Goal: Task Accomplishment & Management: Manage account settings

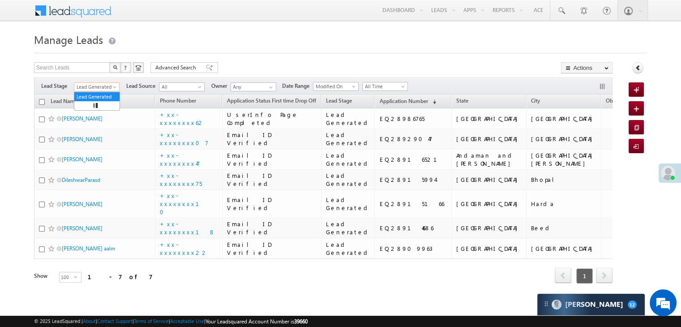
click at [114, 85] on span at bounding box center [115, 88] width 7 height 7
click at [102, 94] on link "All" at bounding box center [96, 97] width 45 height 8
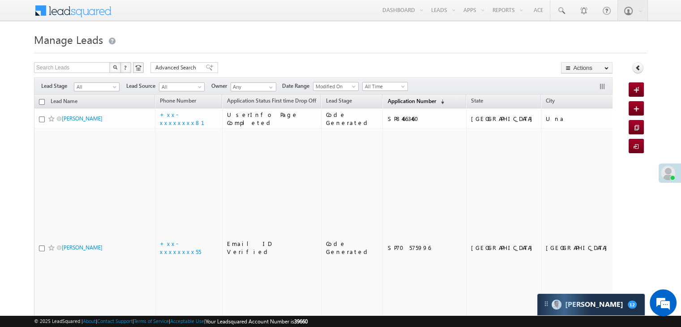
click at [400, 104] on span "Application Number" at bounding box center [411, 101] width 48 height 7
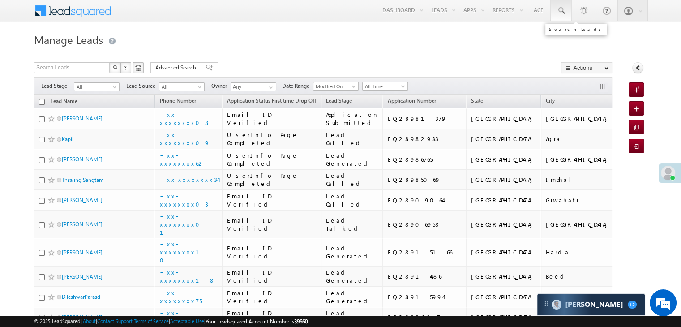
click at [559, 11] on span at bounding box center [560, 10] width 9 height 9
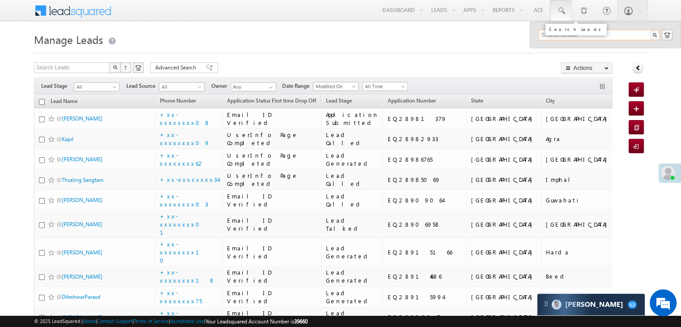
paste input "EQ24482651"
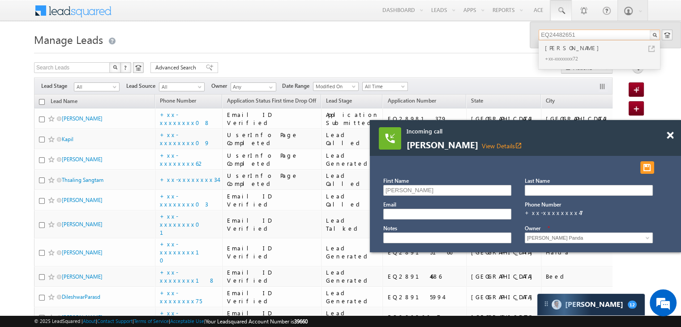
click at [556, 34] on input "EQ24482651" at bounding box center [599, 35] width 121 height 11
paste input "8409823"
type input "EQ28409823"
click at [116, 86] on span at bounding box center [115, 88] width 7 height 7
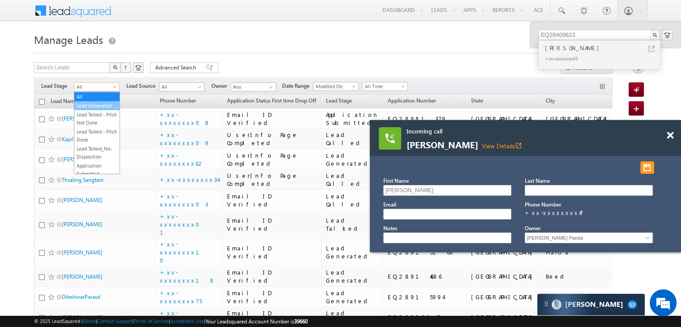
click at [99, 104] on link "Lead Generated" at bounding box center [96, 106] width 45 height 8
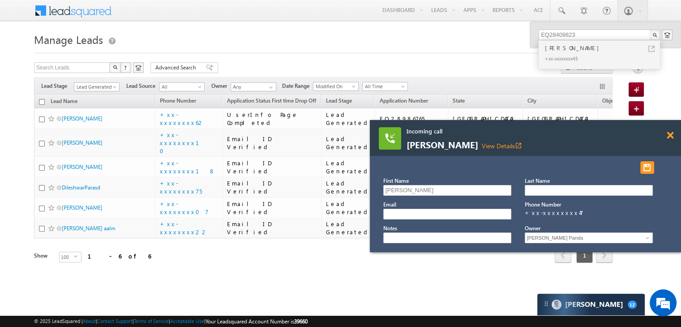
click at [669, 138] on span at bounding box center [670, 136] width 7 height 8
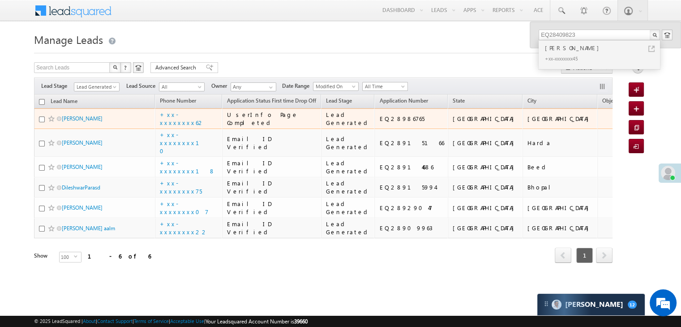
scroll to position [171, 0]
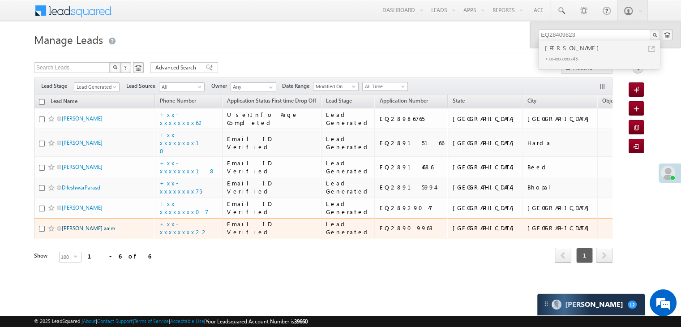
click at [75, 225] on link "Parvej aalm" at bounding box center [88, 228] width 53 height 7
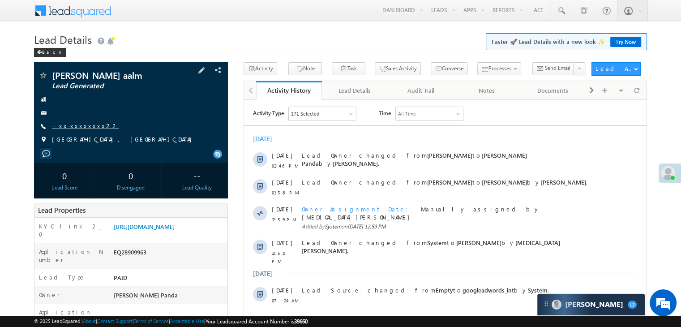
click at [77, 126] on link "+xx-xxxxxxxx22" at bounding box center [85, 126] width 67 height 8
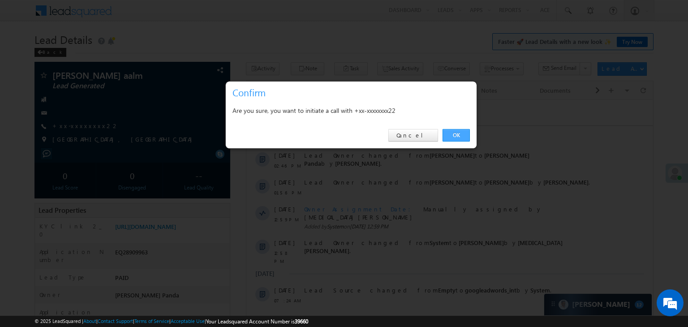
click at [456, 133] on link "OK" at bounding box center [455, 135] width 27 height 13
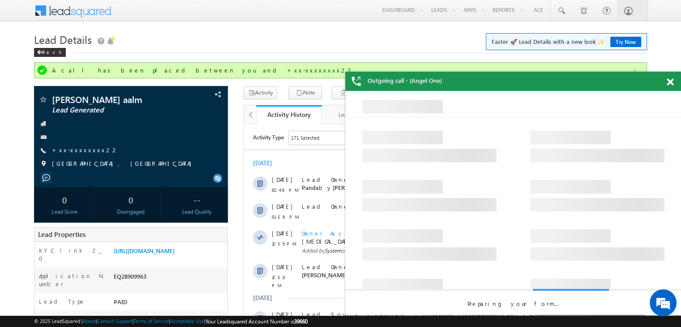
click at [671, 82] on span at bounding box center [670, 82] width 7 height 8
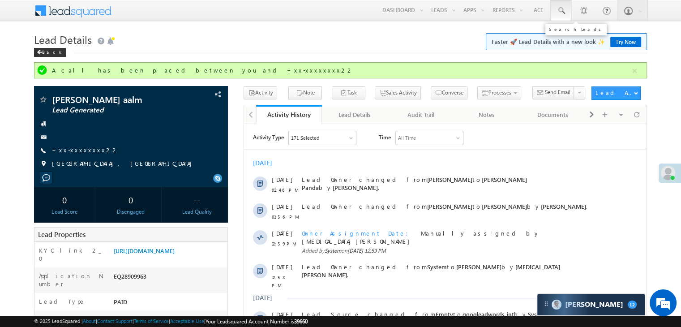
click at [558, 8] on span at bounding box center [560, 10] width 9 height 9
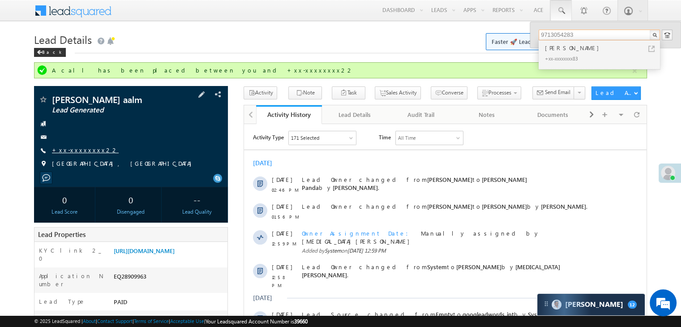
type input "9713054283"
click at [80, 150] on link "+xx-xxxxxxxx22" at bounding box center [85, 150] width 67 height 8
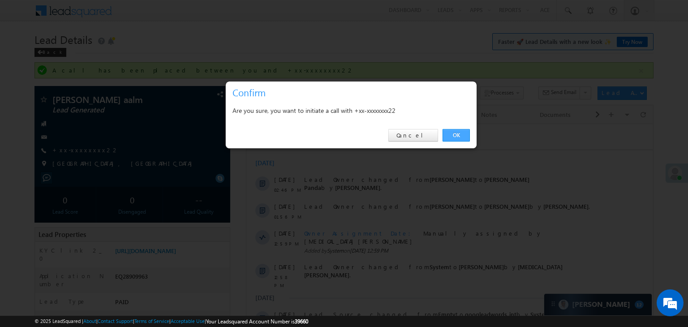
click at [456, 132] on link "OK" at bounding box center [455, 135] width 27 height 13
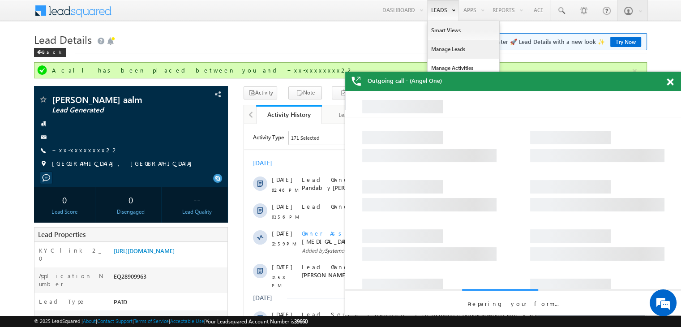
click at [436, 51] on link "Manage Leads" at bounding box center [463, 49] width 72 height 19
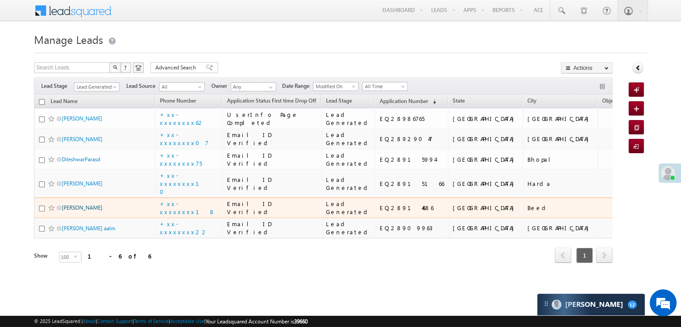
click at [88, 204] on link "Gaurav Chaware" at bounding box center [82, 207] width 41 height 7
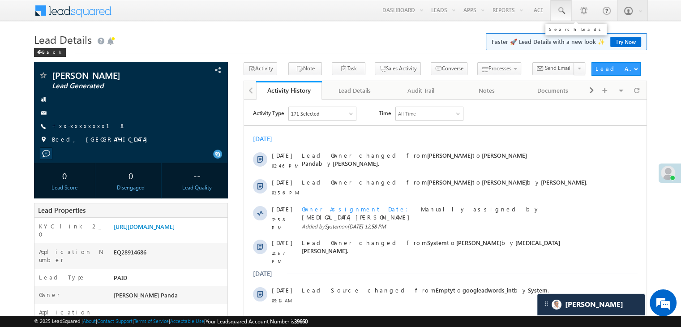
click at [560, 8] on span at bounding box center [560, 10] width 9 height 9
paste input "EQ28409823"
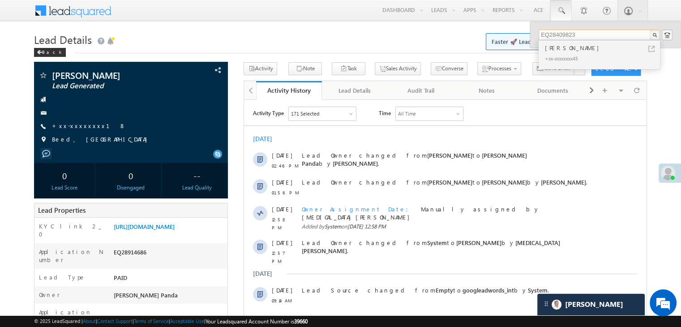
click at [558, 35] on input "EQ28409823" at bounding box center [599, 35] width 121 height 11
paste input "4482651"
type input "EQ24482651"
click at [79, 126] on link "+xx-xxxxxxxx18" at bounding box center [89, 126] width 74 height 8
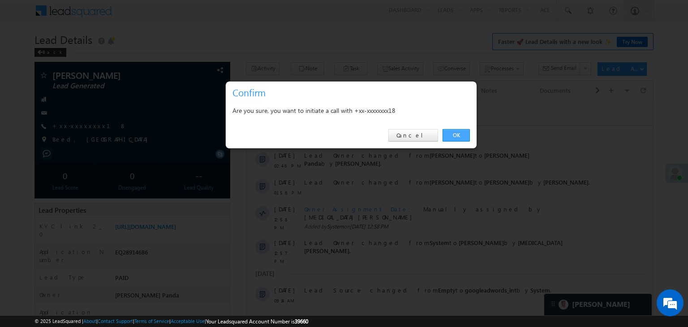
click at [457, 133] on link "OK" at bounding box center [455, 135] width 27 height 13
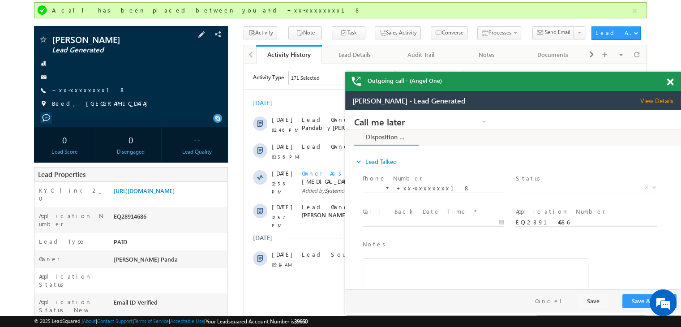
scroll to position [45, 0]
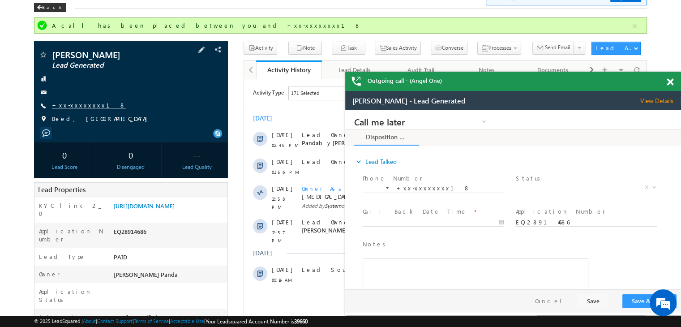
click at [84, 104] on link "+xx-xxxxxxxx18" at bounding box center [89, 105] width 74 height 8
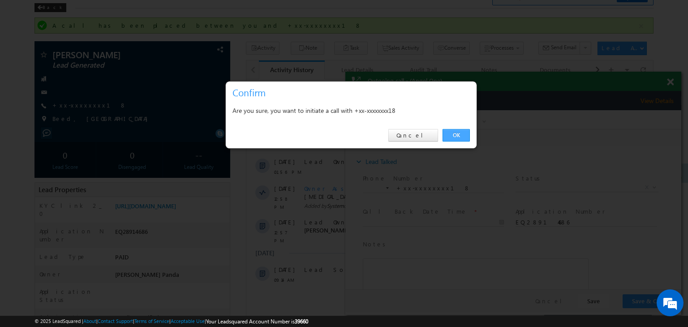
click at [453, 133] on link "OK" at bounding box center [455, 135] width 27 height 13
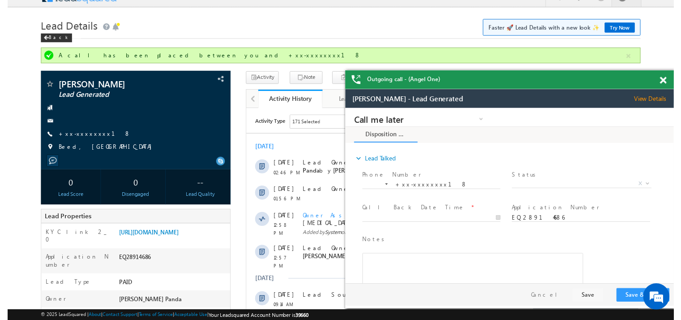
scroll to position [0, 0]
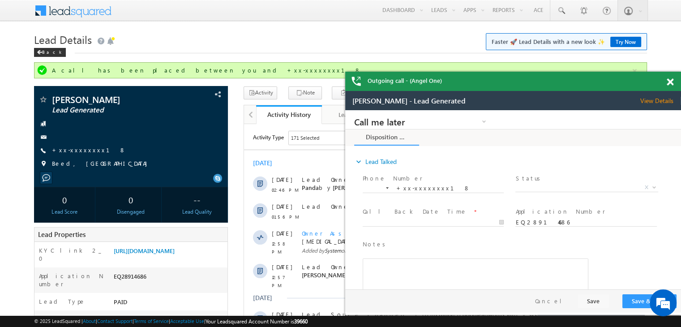
click at [669, 81] on span at bounding box center [670, 82] width 7 height 8
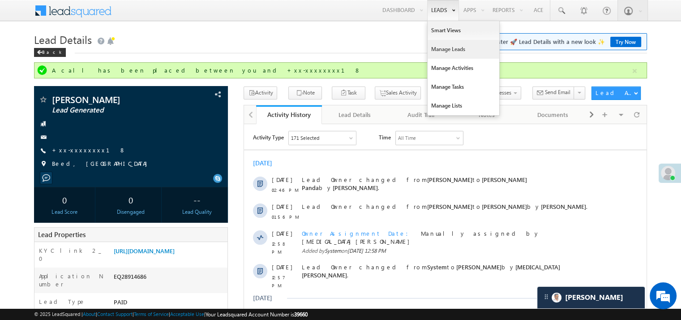
click at [439, 47] on link "Manage Leads" at bounding box center [463, 49] width 72 height 19
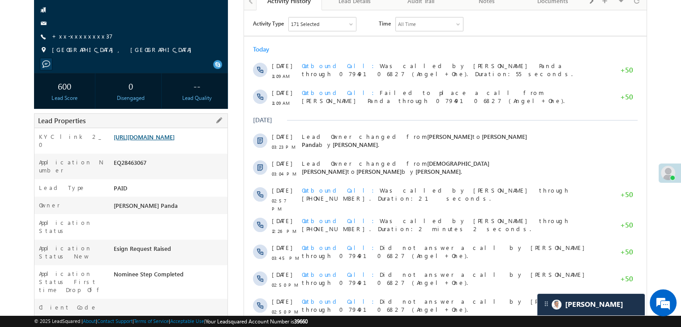
click at [170, 141] on link "[URL][DOMAIN_NAME]" at bounding box center [144, 137] width 61 height 8
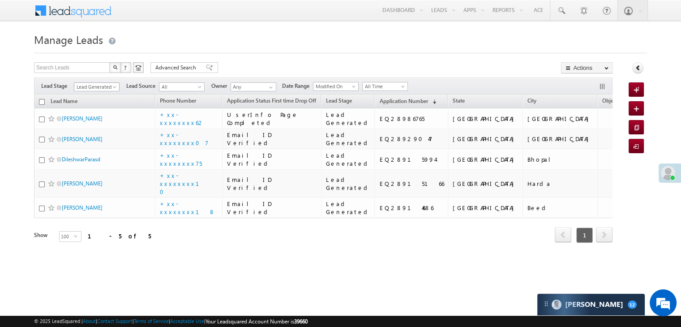
click at [114, 88] on span at bounding box center [115, 88] width 7 height 7
click at [98, 94] on link "All" at bounding box center [96, 97] width 45 height 8
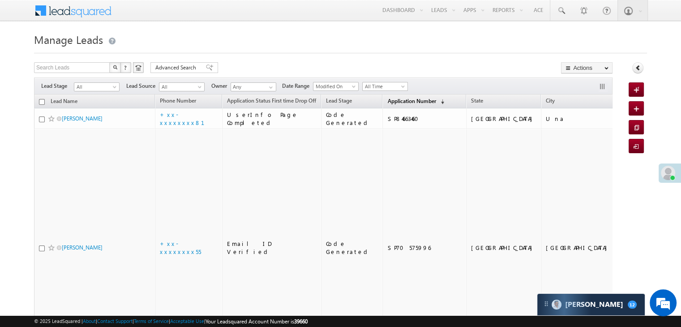
click at [387, 101] on span "Application Number" at bounding box center [411, 101] width 48 height 7
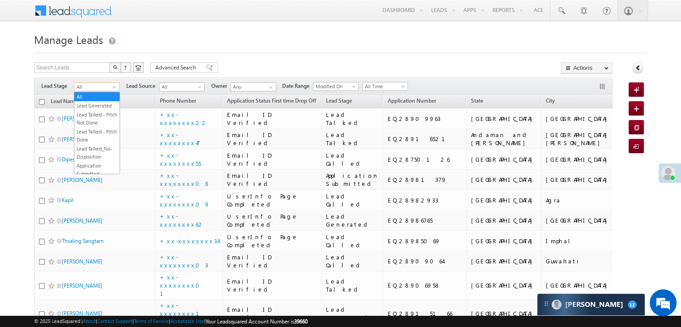
click at [115, 85] on span at bounding box center [115, 88] width 7 height 7
click at [99, 106] on link "Lead Generated" at bounding box center [96, 106] width 45 height 8
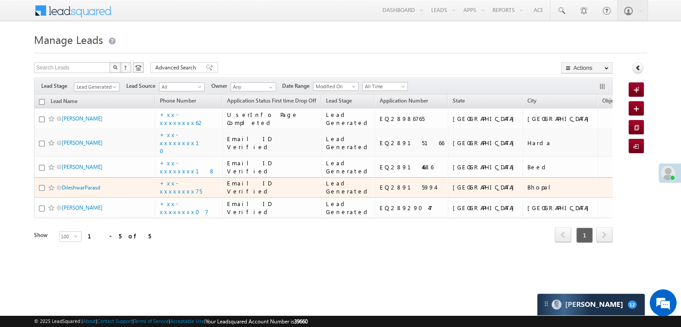
scroll to position [120, 0]
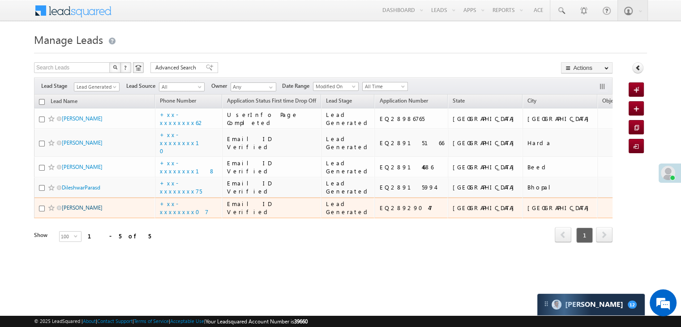
click at [76, 211] on link "[PERSON_NAME]" at bounding box center [82, 207] width 41 height 7
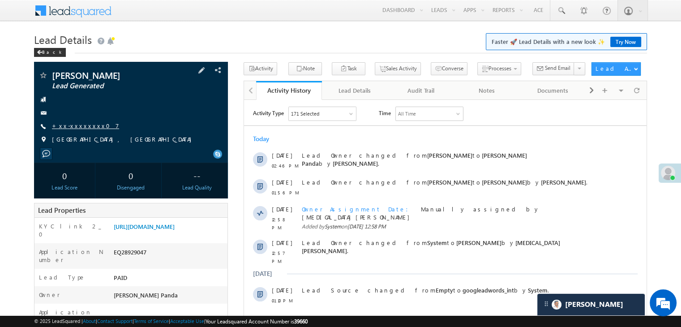
click at [81, 125] on link "+xx-xxxxxxxx07" at bounding box center [85, 126] width 67 height 8
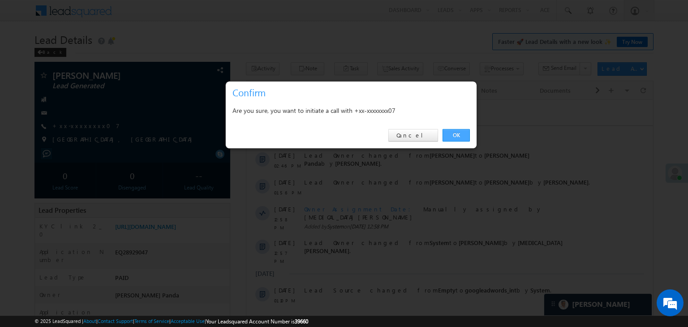
click at [454, 134] on link "OK" at bounding box center [455, 135] width 27 height 13
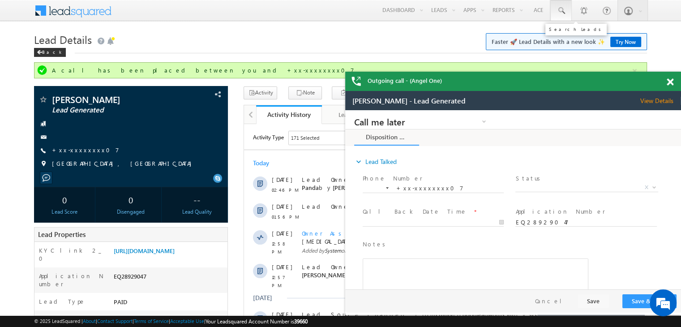
click at [562, 10] on span at bounding box center [560, 10] width 9 height 9
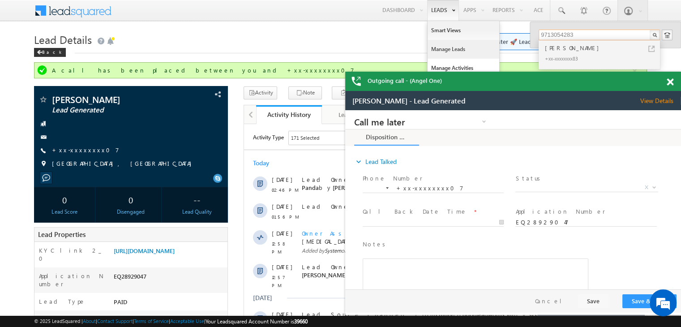
type input "9713054283"
click at [438, 48] on link "Manage Leads" at bounding box center [463, 49] width 72 height 19
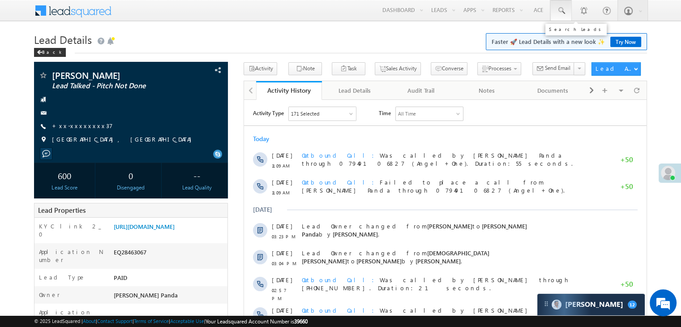
click at [564, 9] on span at bounding box center [560, 10] width 9 height 9
paste input "9253235229"
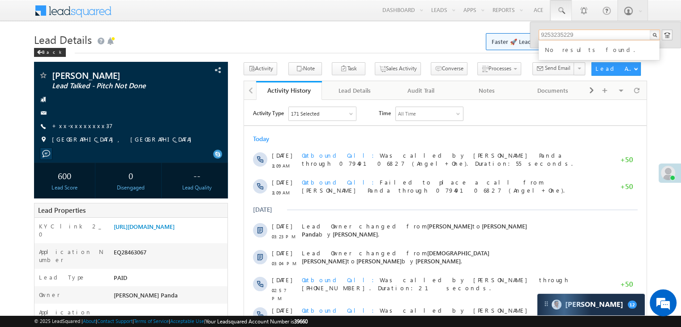
click at [556, 35] on input "9253235229" at bounding box center [599, 35] width 121 height 11
click at [553, 36] on input "9253235229" at bounding box center [599, 35] width 121 height 11
paste input "872350602"
click at [555, 33] on input "9872350602" at bounding box center [599, 35] width 121 height 11
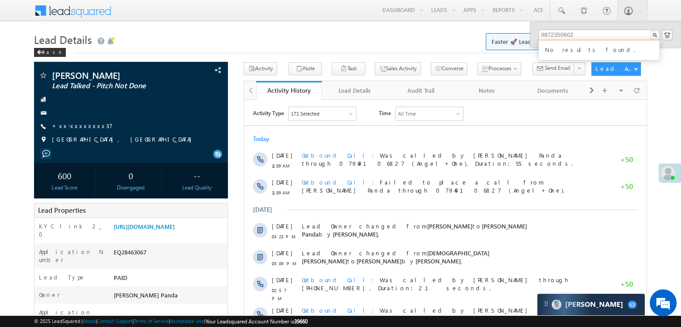
click at [555, 33] on input "9872350602" at bounding box center [599, 35] width 121 height 11
paste input "8100296096"
click at [564, 30] on input "8100296096" at bounding box center [599, 35] width 121 height 11
paste input "9365074932"
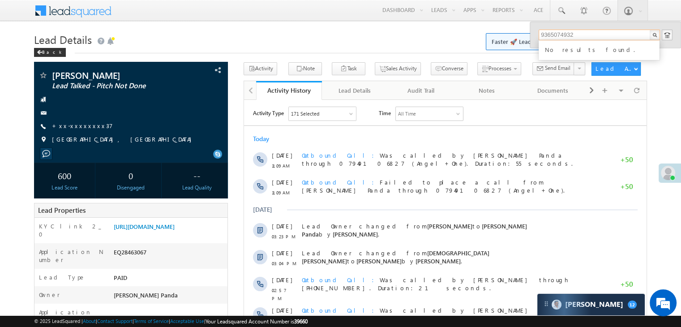
click at [551, 34] on input "9365074932" at bounding box center [599, 35] width 121 height 11
paste input "7310420107"
type input "7310420107"
click at [551, 49] on div "Vishal" at bounding box center [603, 48] width 120 height 10
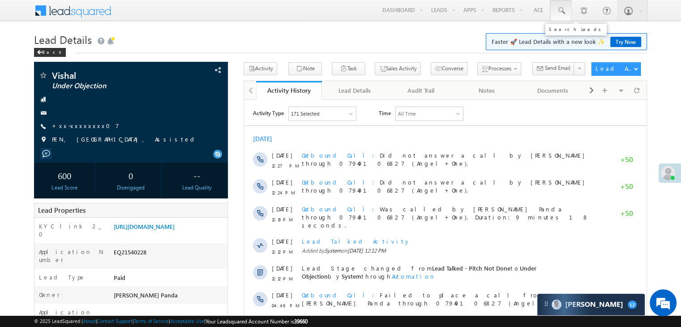
click at [562, 11] on span at bounding box center [560, 10] width 9 height 9
paste input "6291037110"
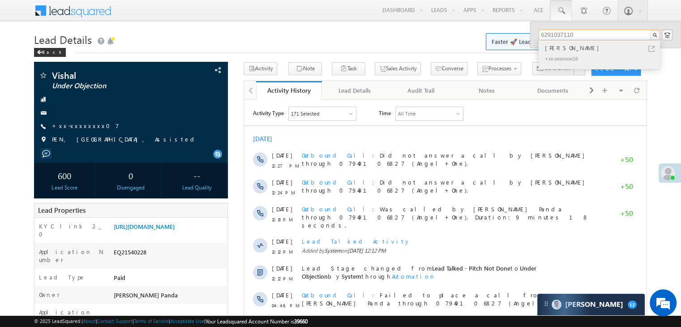
type input "6291037110"
click at [560, 47] on div "[PERSON_NAME]" at bounding box center [603, 48] width 120 height 10
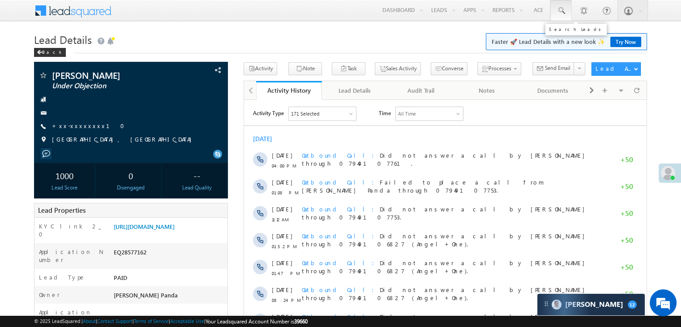
click at [563, 8] on span at bounding box center [560, 10] width 9 height 9
paste input "7439452657"
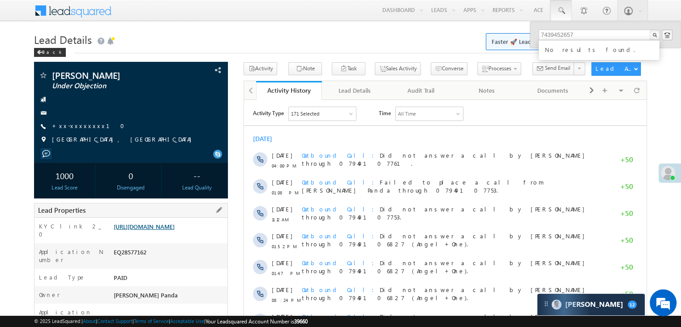
click at [160, 230] on link "https://angelbroking1-pk3em7sa.customui-test.leadsquared.com?leadId=3cab19bb-ea…" at bounding box center [144, 226] width 61 height 8
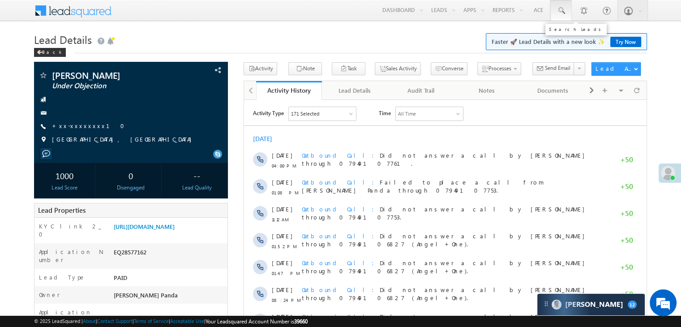
click at [559, 9] on span at bounding box center [560, 10] width 9 height 9
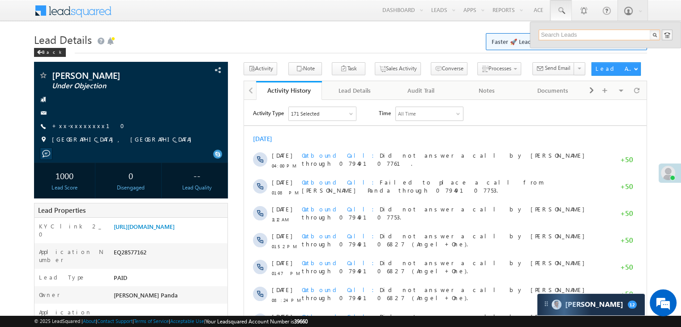
paste input "7896592463"
click at [560, 34] on input "7896592463" at bounding box center [599, 35] width 121 height 11
paste input "1152130"
click at [547, 36] on input "7891152130" at bounding box center [599, 35] width 121 height 11
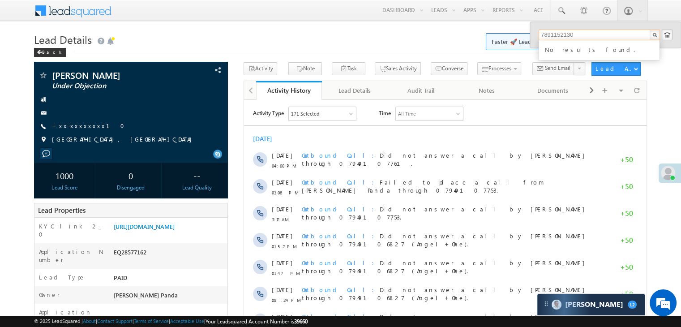
click at [547, 36] on input "7891152130" at bounding box center [599, 35] width 121 height 11
paste input "9549465416"
click at [175, 230] on link "https://angelbroking1-pk3em7sa.customui-test.leadsquared.com?leadId=3cab19bb-ea…" at bounding box center [144, 226] width 61 height 8
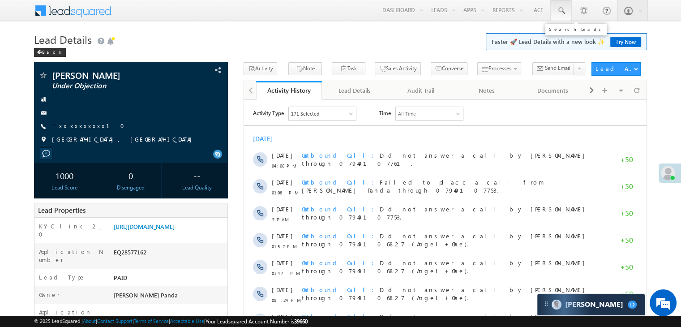
click at [561, 11] on span at bounding box center [560, 10] width 9 height 9
paste input "8755040854"
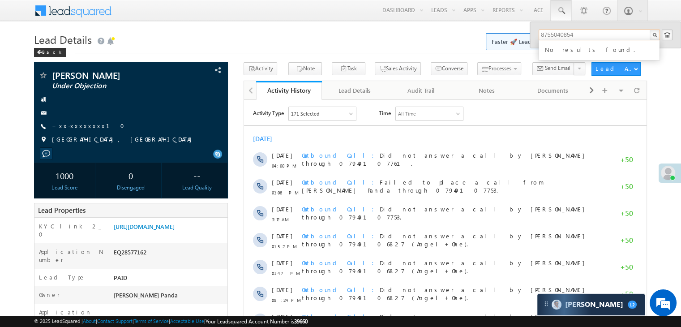
click at [555, 32] on input "8755040854" at bounding box center [599, 35] width 121 height 11
paste input "080388525"
type input "8080388525"
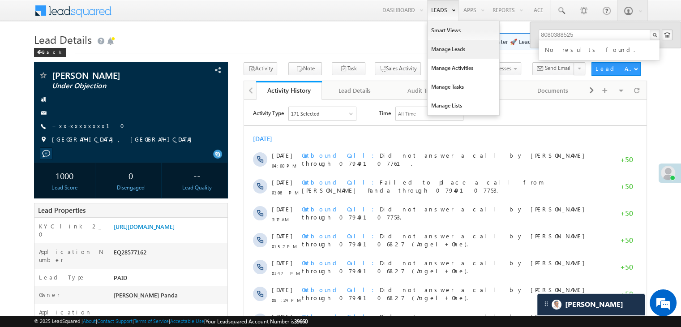
click at [444, 49] on link "Manage Leads" at bounding box center [463, 49] width 72 height 19
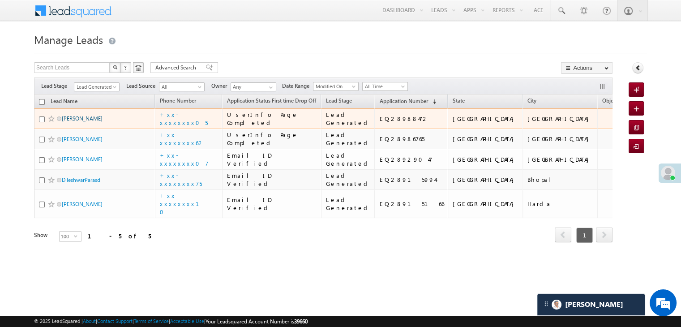
click at [77, 122] on link "[PERSON_NAME]" at bounding box center [82, 118] width 41 height 7
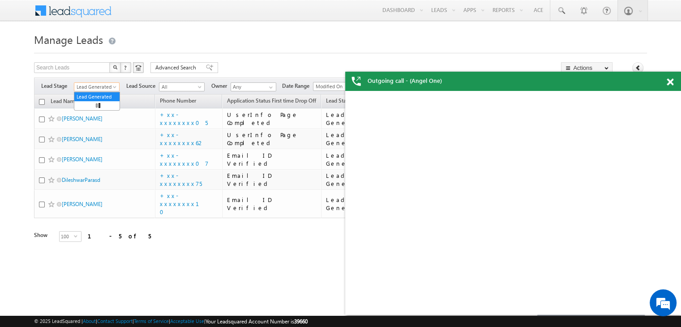
click at [114, 89] on span at bounding box center [115, 88] width 7 height 7
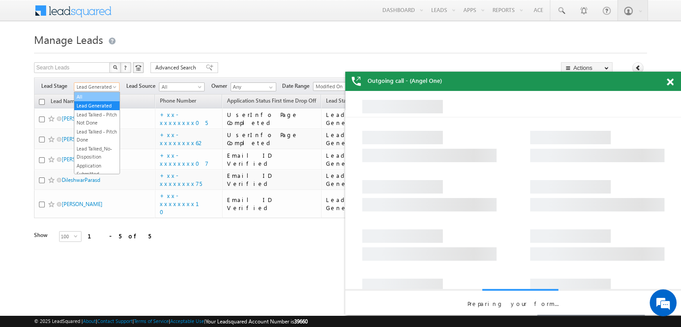
click at [93, 96] on link "All" at bounding box center [96, 97] width 45 height 8
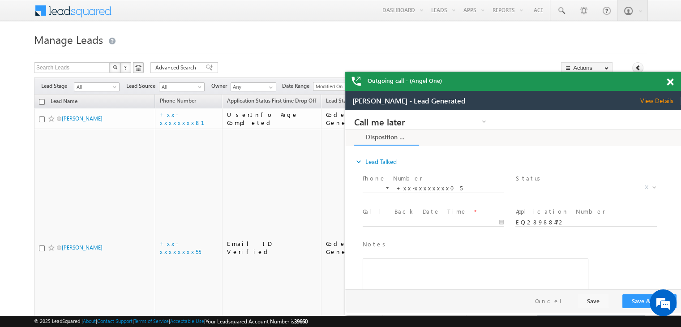
click at [671, 83] on span at bounding box center [670, 82] width 7 height 8
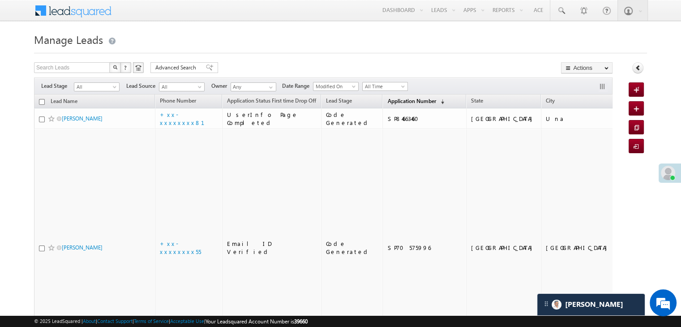
click at [387, 102] on span "Application Number" at bounding box center [411, 101] width 48 height 7
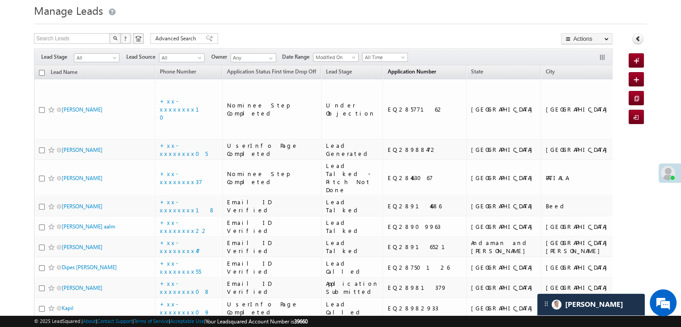
scroll to position [45, 0]
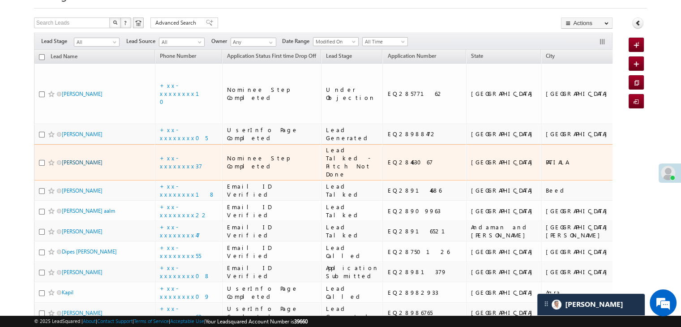
click at [72, 166] on link "Rajesh kumar" at bounding box center [82, 162] width 41 height 7
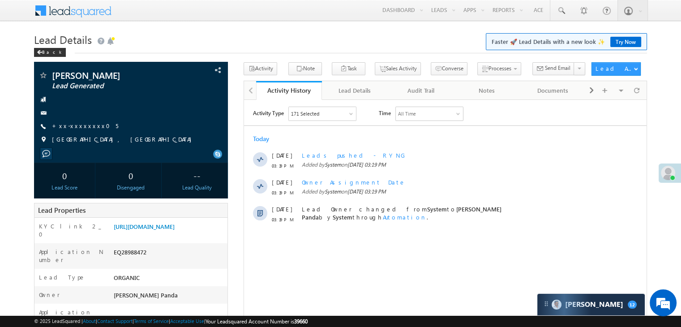
click at [77, 126] on link "+xx-xxxxxxxx05" at bounding box center [85, 126] width 66 height 8
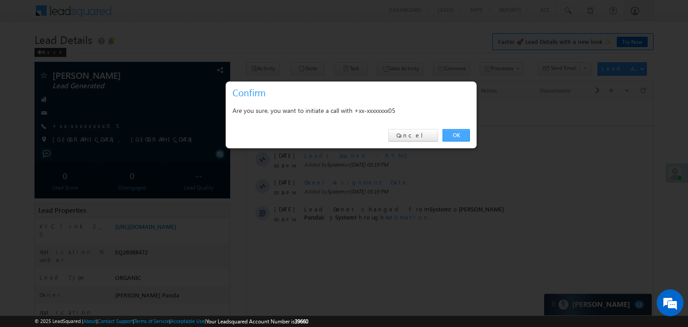
click at [457, 135] on link "OK" at bounding box center [455, 135] width 27 height 13
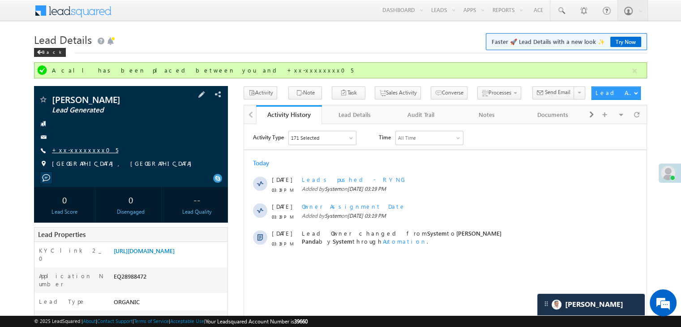
click at [75, 150] on link "+xx-xxxxxxxx05" at bounding box center [85, 150] width 66 height 8
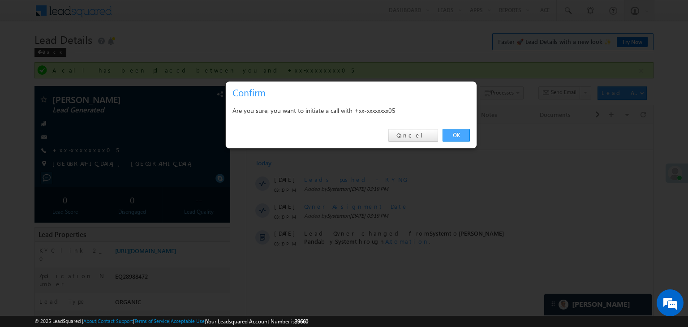
drag, startPoint x: 457, startPoint y: 136, endPoint x: 447, endPoint y: 117, distance: 21.7
click at [457, 135] on link "OK" at bounding box center [455, 135] width 27 height 13
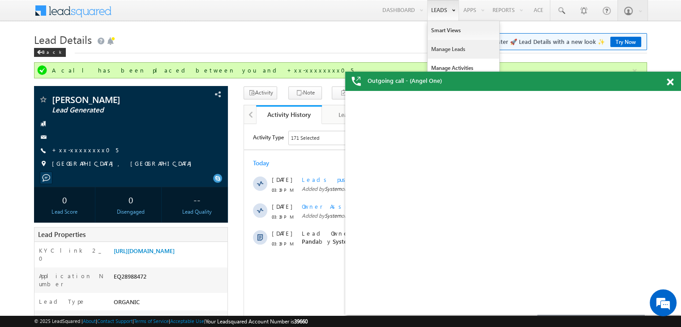
click at [435, 46] on link "Manage Leads" at bounding box center [463, 49] width 72 height 19
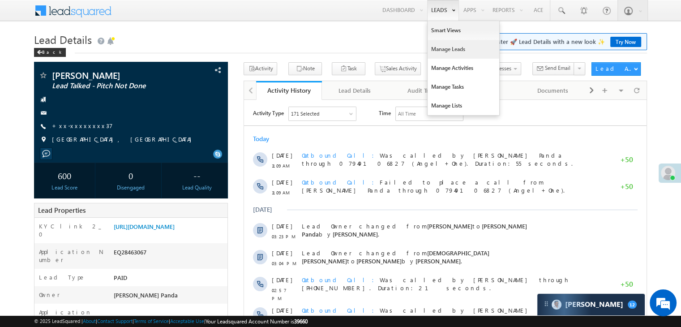
click at [440, 51] on link "Manage Leads" at bounding box center [463, 49] width 72 height 19
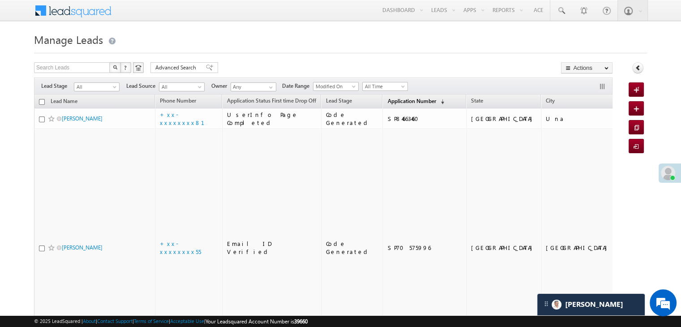
click at [387, 99] on span "Application Number" at bounding box center [411, 101] width 48 height 7
click at [392, 103] on span "Application Number" at bounding box center [411, 101] width 48 height 7
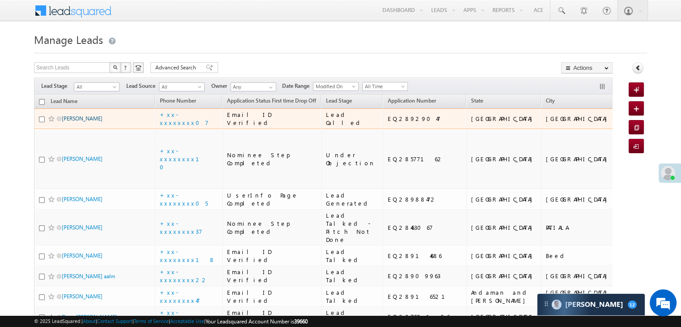
click at [70, 122] on link "Pardeep Jaiswal" at bounding box center [82, 118] width 41 height 7
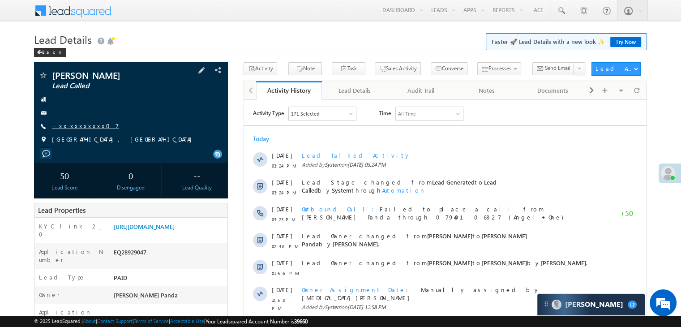
click at [77, 126] on link "+xx-xxxxxxxx07" at bounding box center [85, 126] width 67 height 8
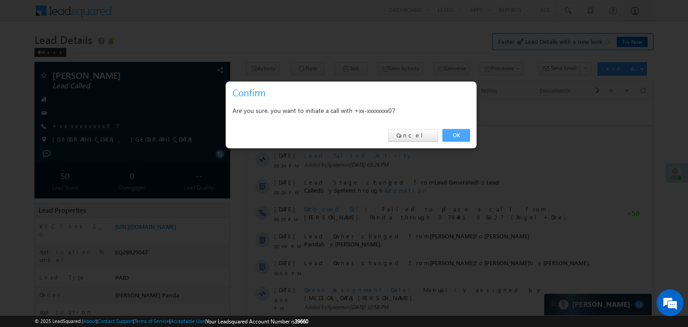
click at [459, 136] on link "OK" at bounding box center [455, 135] width 27 height 13
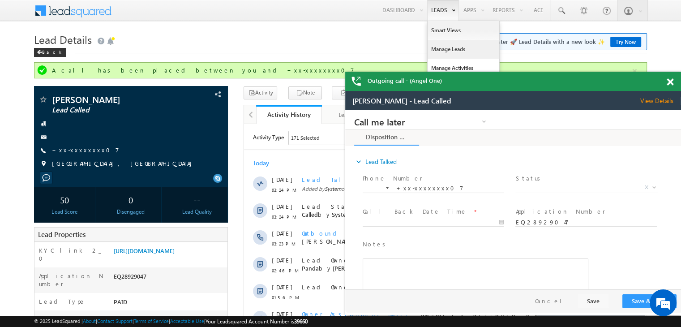
click at [437, 47] on link "Manage Leads" at bounding box center [463, 49] width 72 height 19
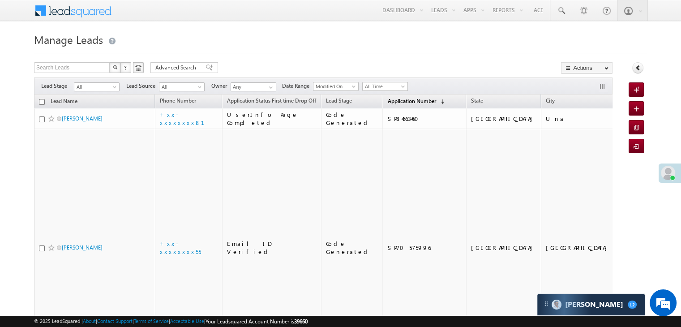
click at [387, 103] on span "Application Number" at bounding box center [411, 101] width 48 height 7
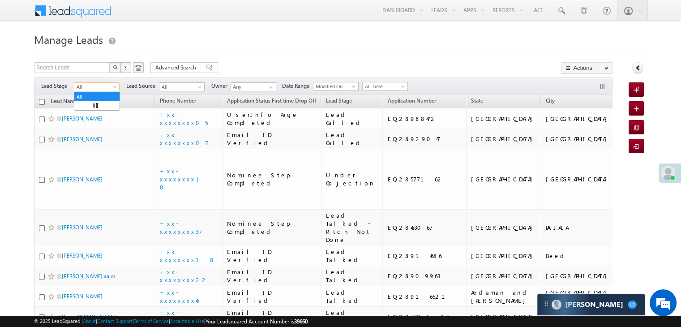
click at [114, 90] on span at bounding box center [115, 88] width 7 height 7
click at [103, 108] on link "Lead Generated" at bounding box center [96, 106] width 45 height 8
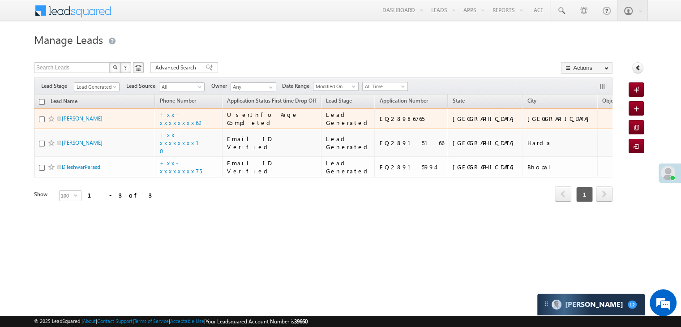
scroll to position [16, 0]
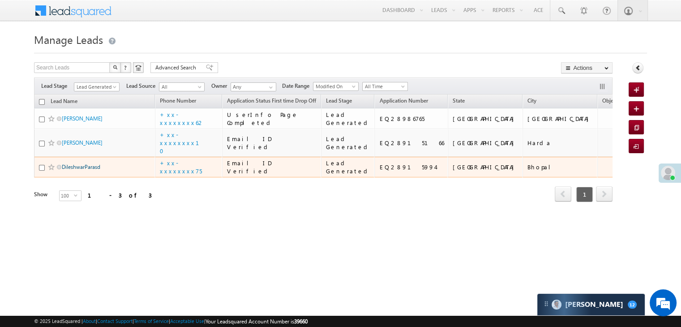
click at [79, 170] on link "DileshwarParasd" at bounding box center [81, 166] width 38 height 7
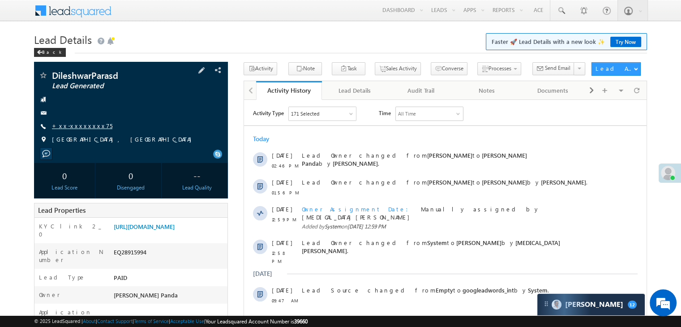
click at [72, 127] on link "+xx-xxxxxxxx75" at bounding box center [82, 126] width 60 height 8
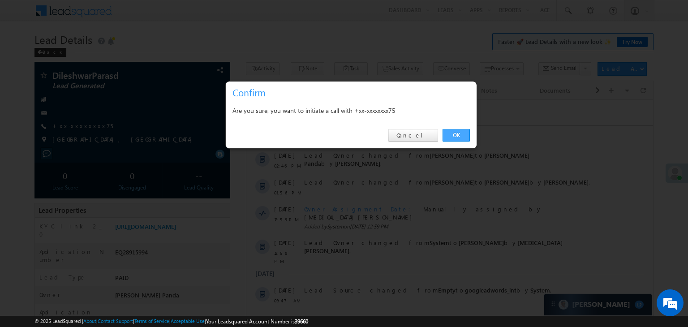
click at [454, 135] on link "OK" at bounding box center [455, 135] width 27 height 13
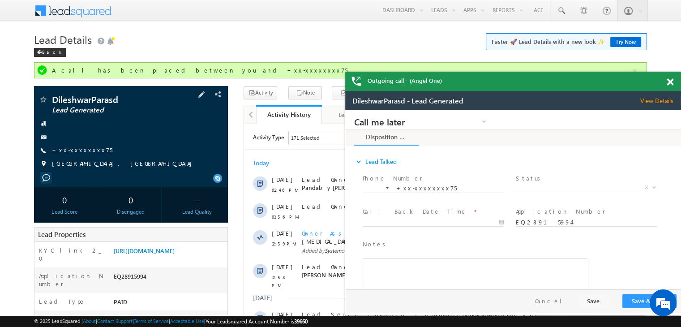
click at [78, 152] on link "+xx-xxxxxxxx75" at bounding box center [82, 150] width 60 height 8
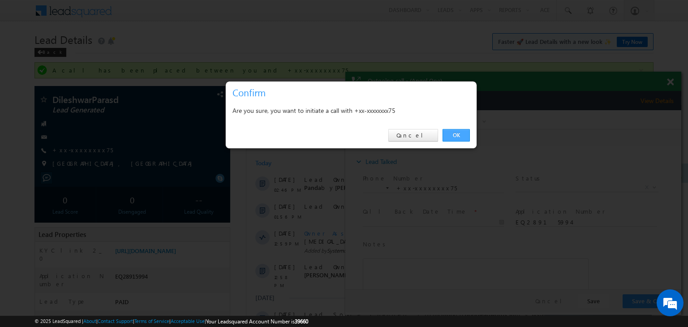
click at [457, 133] on link "OK" at bounding box center [455, 135] width 27 height 13
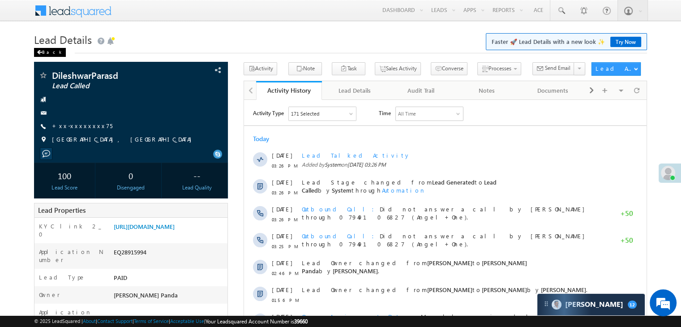
click at [49, 52] on div "Back" at bounding box center [50, 52] width 32 height 9
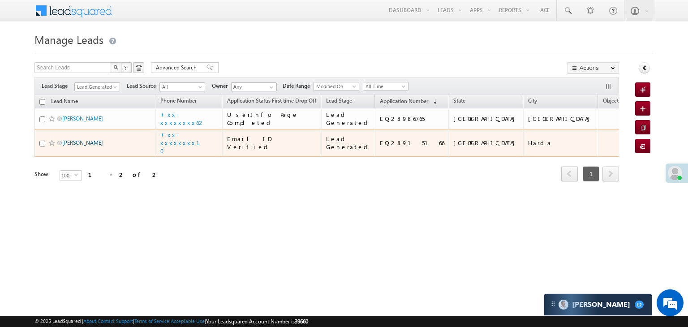
click at [79, 146] on link "[PERSON_NAME]" at bounding box center [82, 142] width 41 height 7
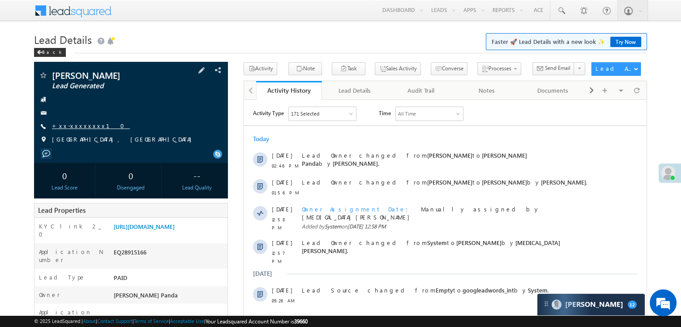
click at [77, 126] on link "+xx-xxxxxxxx10" at bounding box center [91, 126] width 78 height 8
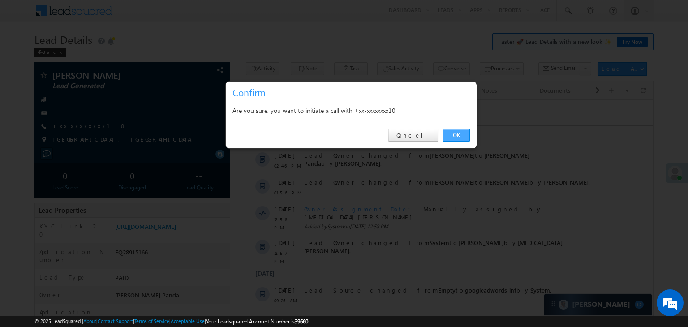
click at [456, 135] on link "OK" at bounding box center [455, 135] width 27 height 13
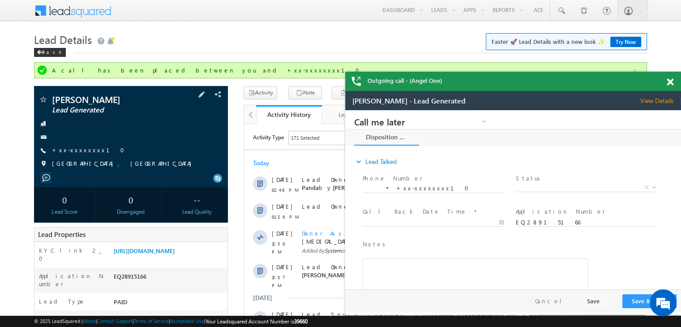
click at [72, 145] on div "Shivam sahu Lead Generated +xx-xxxxxxxx10" at bounding box center [130, 134] width 185 height 78
click at [81, 150] on link "+xx-xxxxxxxx10" at bounding box center [91, 150] width 78 height 8
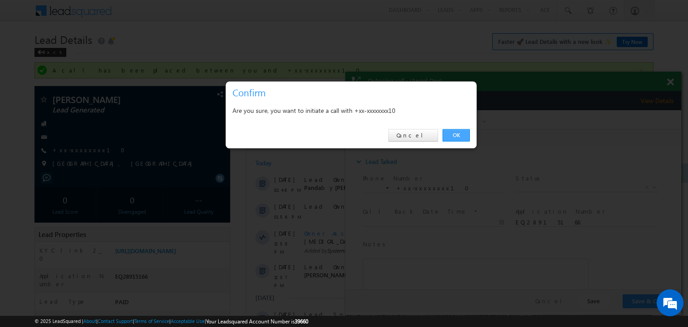
click at [460, 135] on link "OK" at bounding box center [455, 135] width 27 height 13
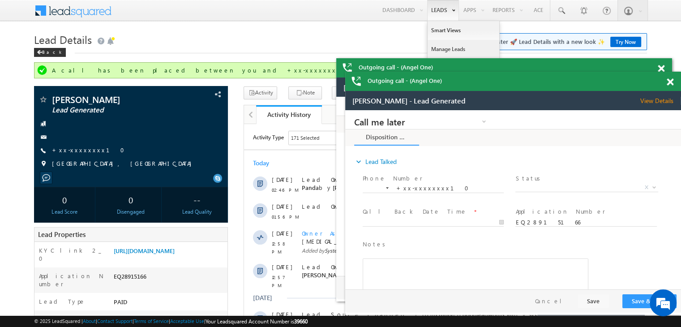
click at [439, 46] on link "Manage Leads" at bounding box center [463, 49] width 72 height 19
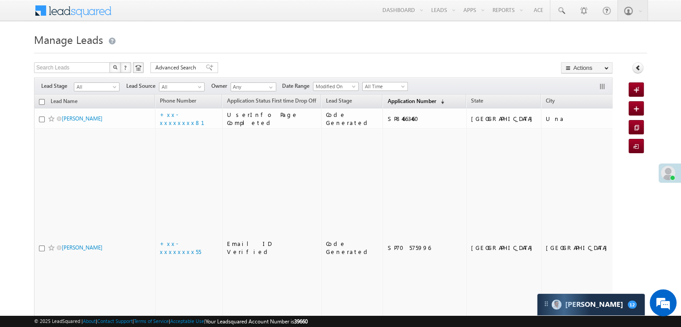
click at [388, 102] on span "Application Number" at bounding box center [411, 101] width 48 height 7
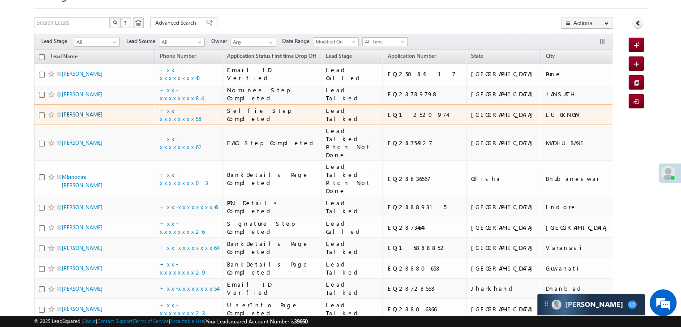
click at [94, 118] on link "Rajnesh Kumar meena" at bounding box center [82, 114] width 41 height 7
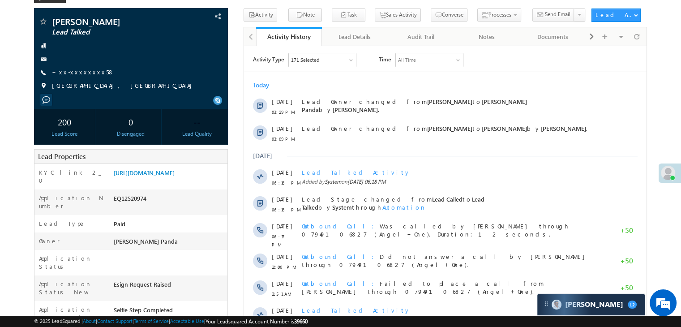
scroll to position [90, 0]
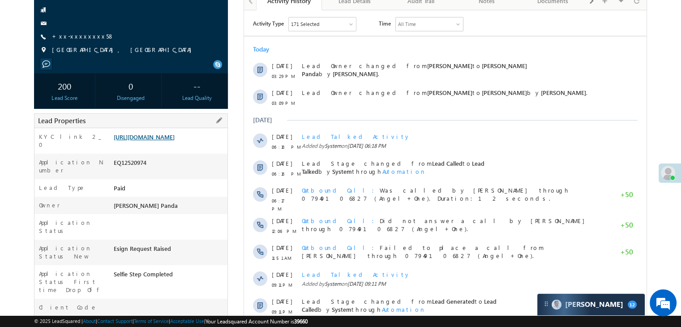
click at [175, 141] on link "[URL][DOMAIN_NAME]" at bounding box center [144, 137] width 61 height 8
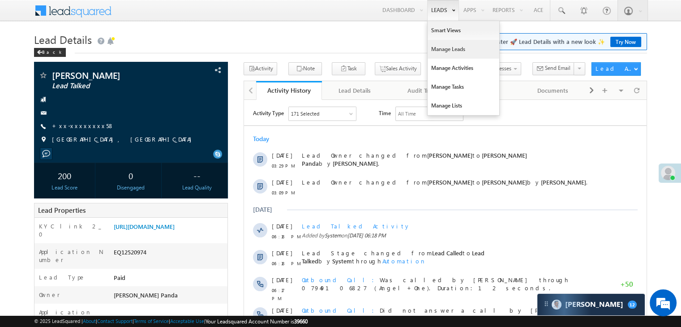
click at [440, 49] on link "Manage Leads" at bounding box center [463, 49] width 72 height 19
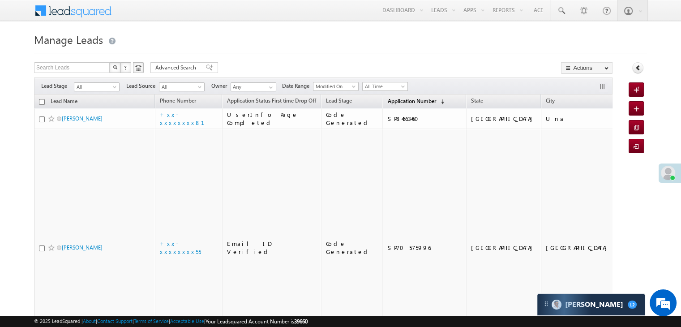
click at [387, 103] on span "Application Number" at bounding box center [411, 101] width 48 height 7
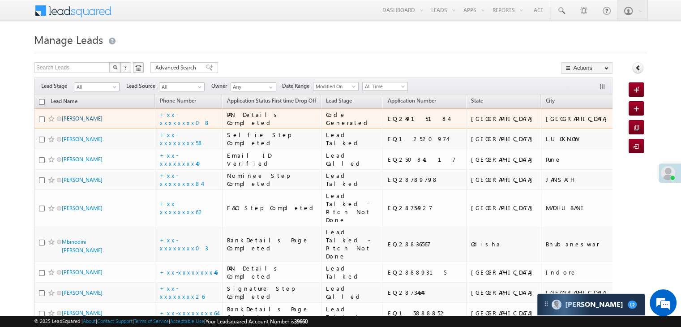
click at [84, 122] on link "[PERSON_NAME]" at bounding box center [82, 118] width 41 height 7
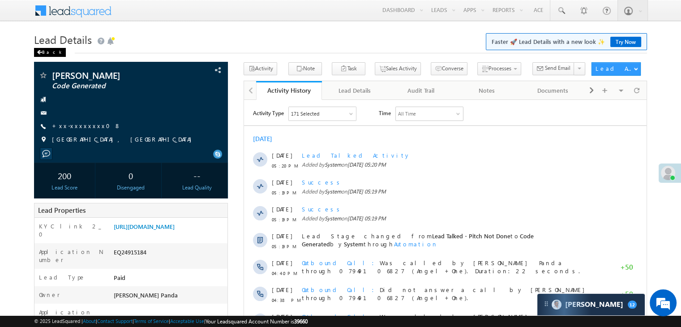
click at [43, 49] on div "Back" at bounding box center [50, 52] width 32 height 9
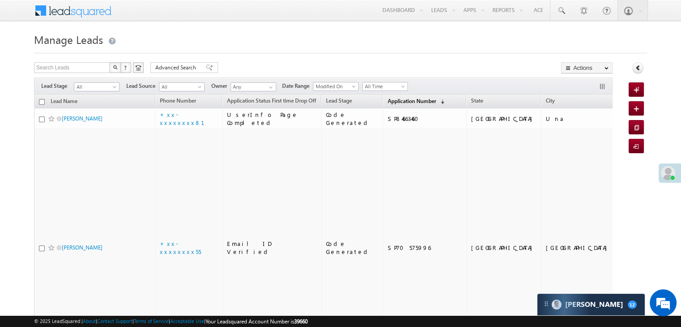
click at [392, 98] on span "Application Number" at bounding box center [411, 101] width 48 height 7
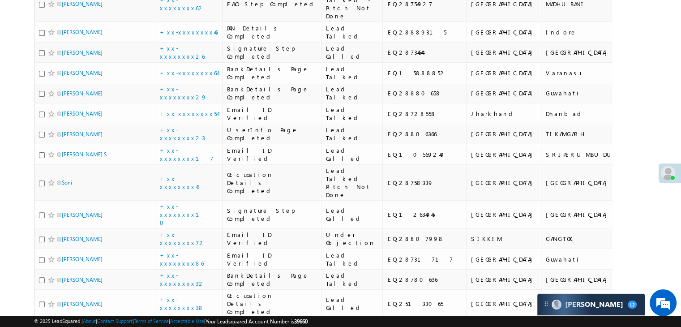
scroll to position [45, 0]
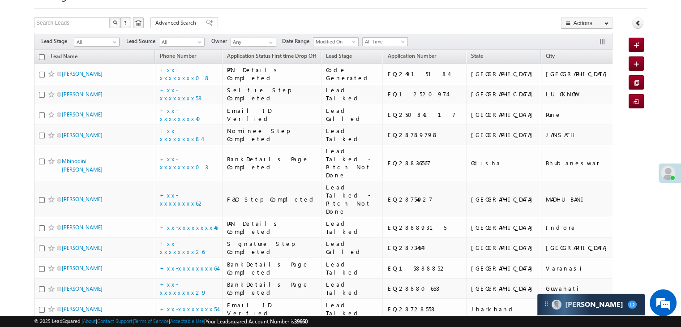
click at [116, 42] on span at bounding box center [115, 43] width 7 height 7
click at [98, 60] on link "Lead Generated" at bounding box center [96, 61] width 45 height 8
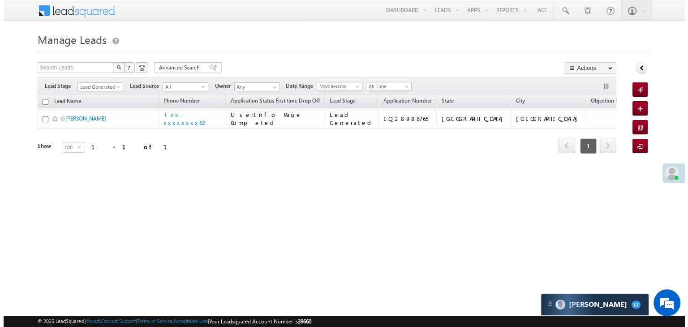
scroll to position [0, 0]
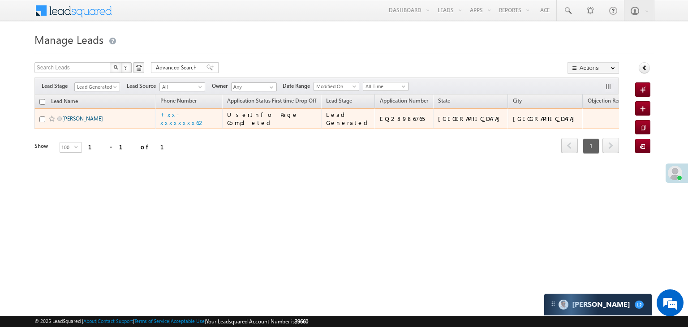
click at [92, 122] on link "Sandeep Kumar" at bounding box center [82, 118] width 41 height 7
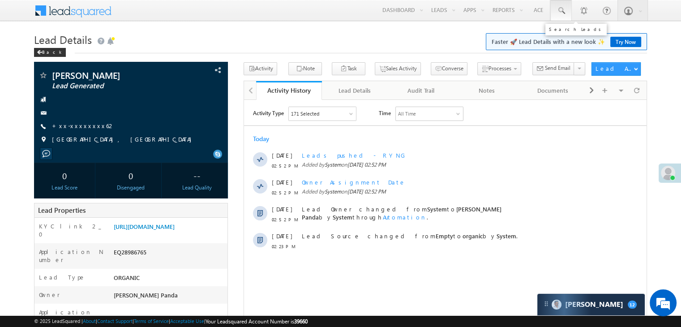
click at [561, 9] on span at bounding box center [560, 10] width 9 height 9
paste input "EQ24482651"
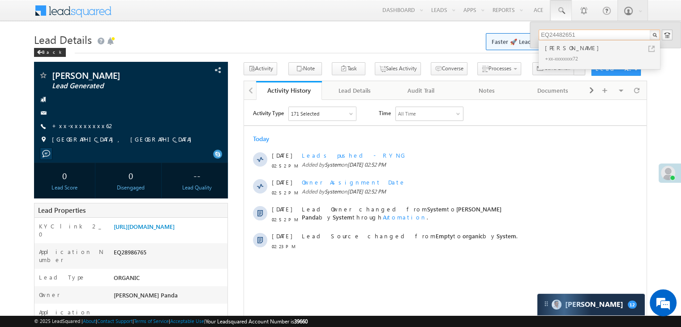
click at [557, 33] on input "EQ24482651" at bounding box center [599, 35] width 121 height 11
paste input "8409823"
click at [560, 33] on input "EQ28409823" at bounding box center [599, 35] width 121 height 11
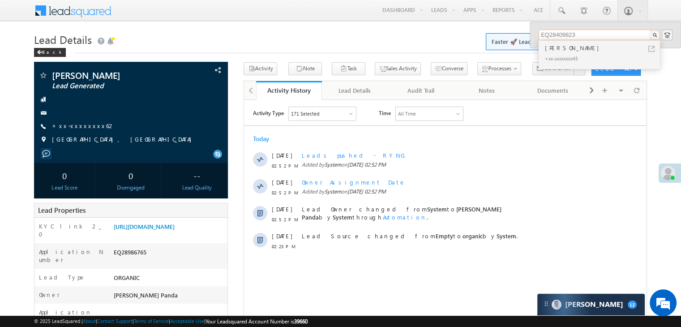
paste input "33695"
type input "EQ28336953"
click at [571, 48] on div "NIDHI UPADHYAY" at bounding box center [603, 48] width 120 height 10
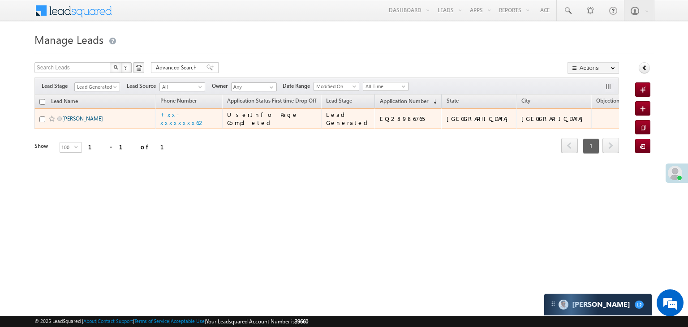
click at [79, 122] on link "[PERSON_NAME]" at bounding box center [82, 118] width 41 height 7
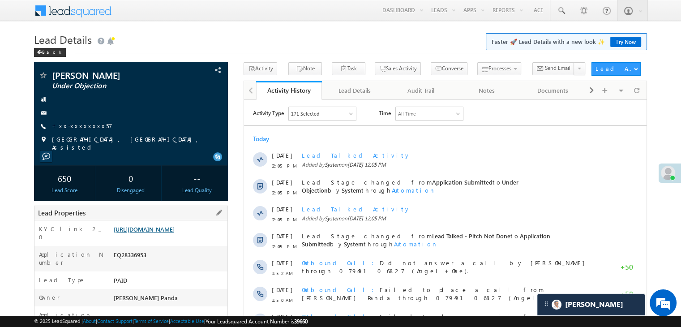
click at [172, 233] on link "[URL][DOMAIN_NAME]" at bounding box center [144, 229] width 61 height 8
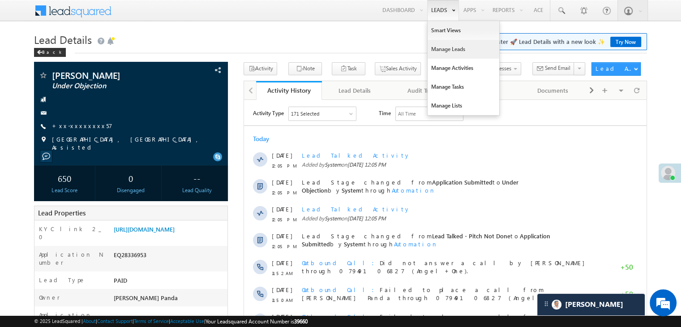
click at [441, 52] on link "Manage Leads" at bounding box center [463, 49] width 72 height 19
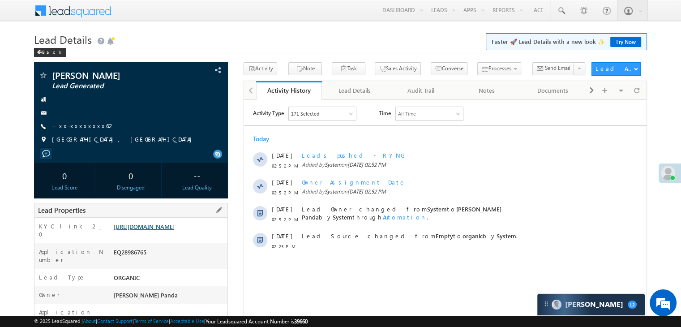
click at [164, 230] on link "https://angelbroking1-pk3em7sa.customui-test.leadsquared.com?leadId=3b383055-8b…" at bounding box center [144, 226] width 61 height 8
click at [77, 126] on link "+xx-xxxxxxxx62" at bounding box center [83, 126] width 63 height 8
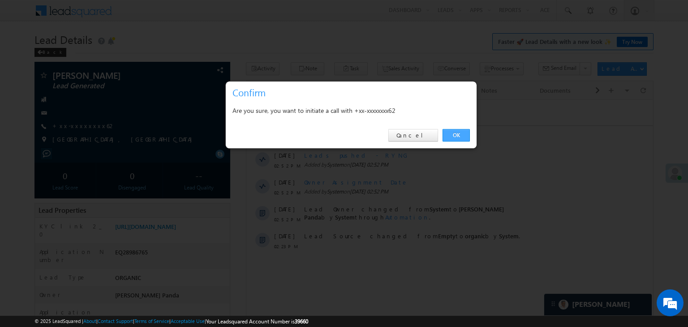
click at [453, 136] on link "OK" at bounding box center [455, 135] width 27 height 13
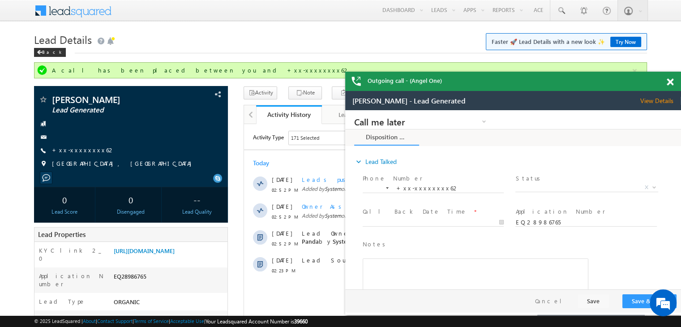
click at [670, 79] on span at bounding box center [670, 82] width 7 height 8
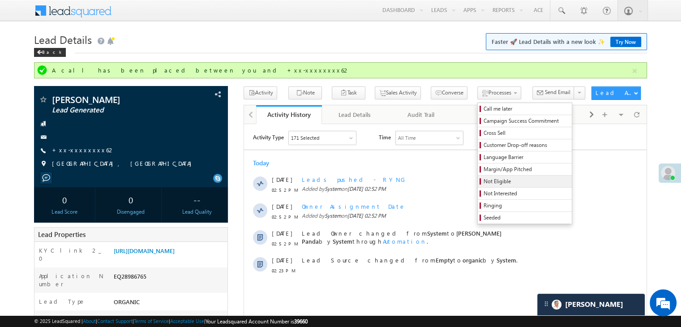
click at [483, 184] on span "Not Eligible" at bounding box center [525, 181] width 85 height 8
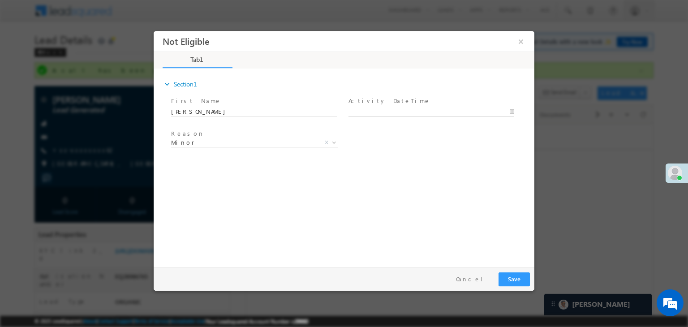
type input "09/15/25 3:39 PM"
click at [433, 111] on input "09/15/25 3:39 PM" at bounding box center [431, 111] width 166 height 9
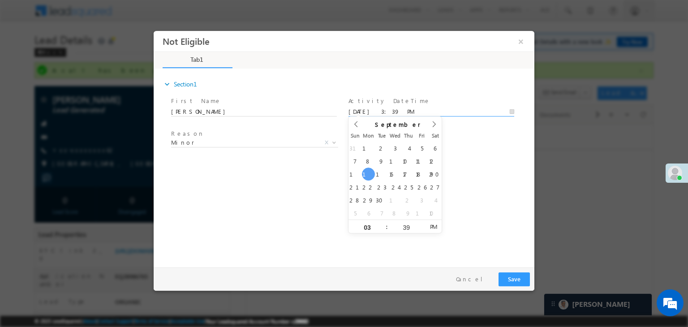
click at [473, 139] on div "Reason * Minor Existing Client Out of India DRA - FDS Termination DRA - Already…" at bounding box center [351, 144] width 365 height 33
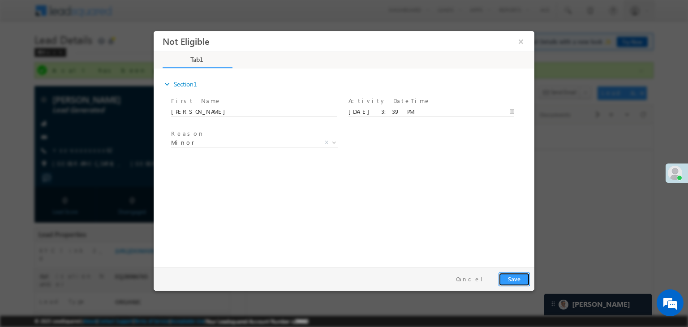
click at [516, 278] on button "Save" at bounding box center [513, 279] width 31 height 14
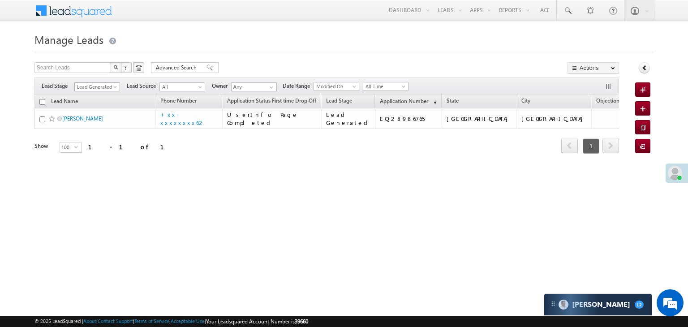
click at [115, 85] on span at bounding box center [115, 88] width 7 height 7
click at [94, 95] on link "All" at bounding box center [97, 97] width 45 height 8
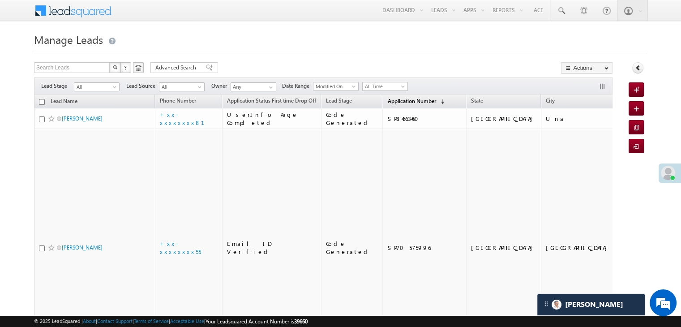
click at [388, 98] on span "Application Number" at bounding box center [411, 101] width 48 height 7
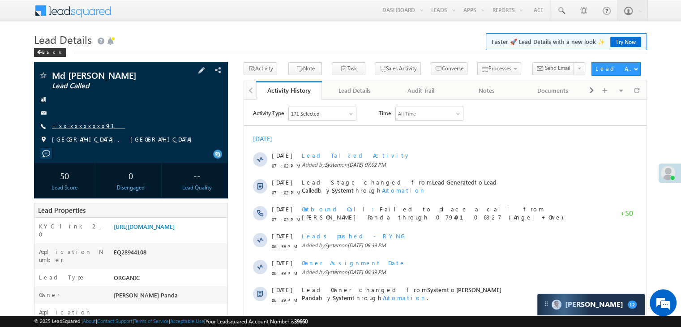
click at [76, 126] on link "+xx-xxxxxxxx91" at bounding box center [88, 126] width 73 height 8
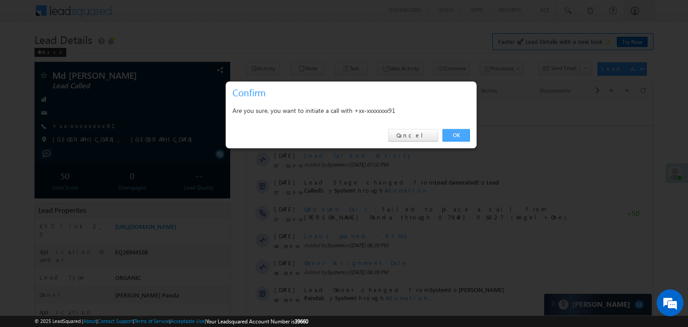
drag, startPoint x: 458, startPoint y: 133, endPoint x: 215, endPoint y: 33, distance: 263.4
click at [458, 133] on link "OK" at bounding box center [455, 135] width 27 height 13
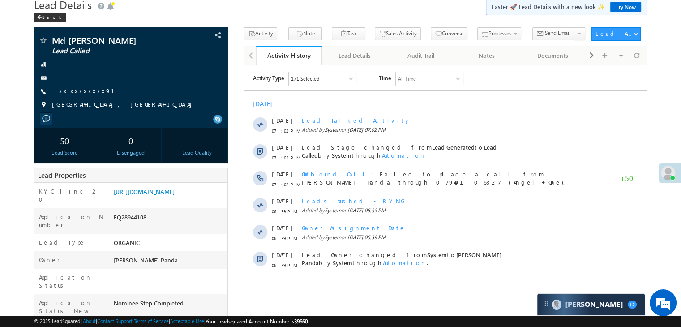
scroll to position [90, 0]
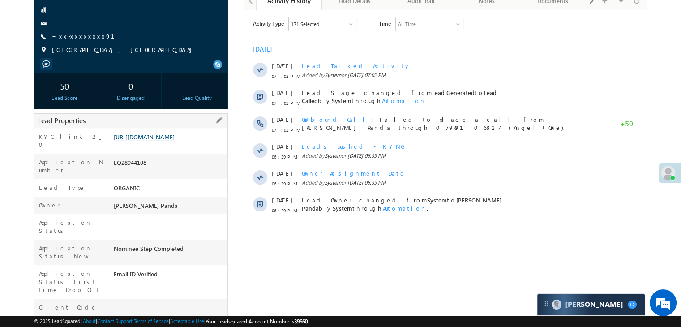
click at [167, 141] on link "https://angelbroking1-pk3em7sa.customui-test.leadsquared.com?leadId=22080aaf-06…" at bounding box center [144, 137] width 61 height 8
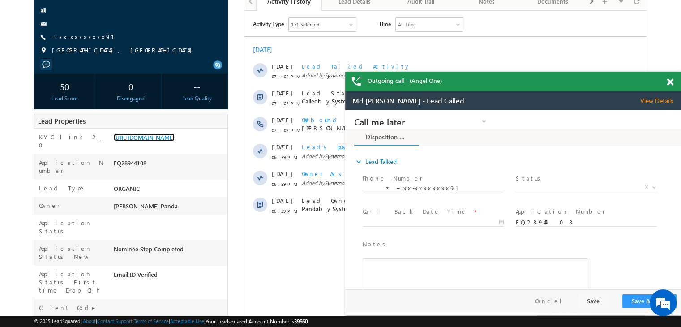
scroll to position [0, 0]
click at [73, 37] on link "+xx-xxxxxxxx91" at bounding box center [88, 37] width 73 height 8
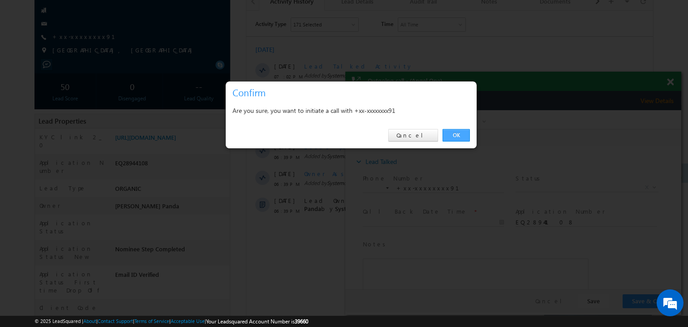
click at [457, 133] on link "OK" at bounding box center [455, 135] width 27 height 13
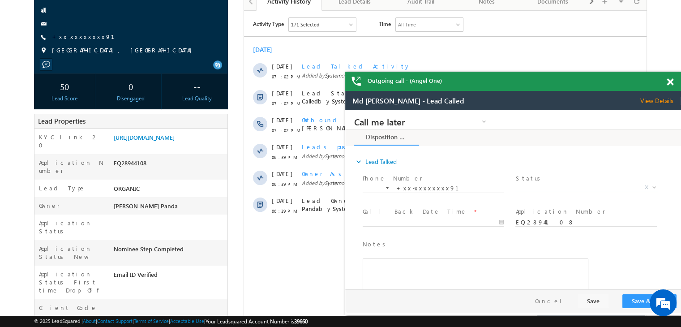
click at [560, 187] on span "X" at bounding box center [586, 187] width 142 height 9
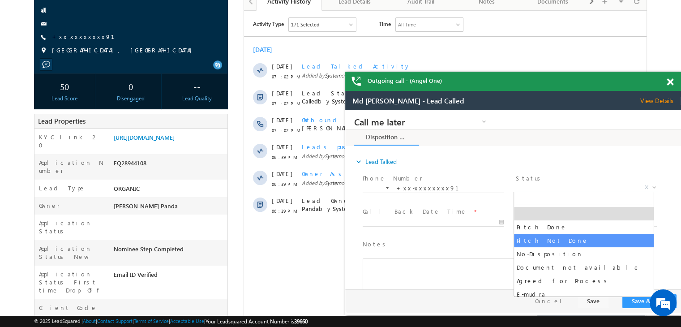
select select "Pitch Not Done"
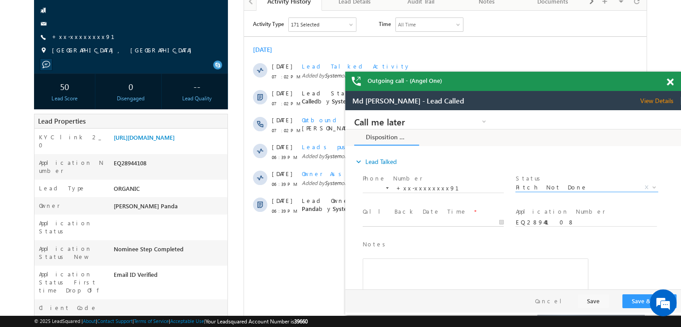
type input "09/15/25 3:39 PM"
click at [492, 220] on input "09/15/25 3:39 PM" at bounding box center [433, 222] width 141 height 9
click at [633, 301] on button "Save & Close" at bounding box center [649, 301] width 54 height 14
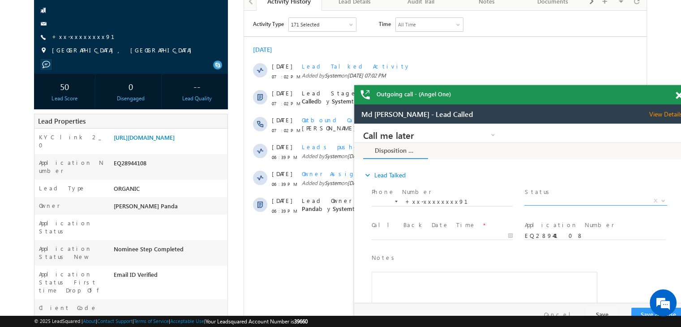
click at [596, 201] on span "X" at bounding box center [595, 201] width 142 height 9
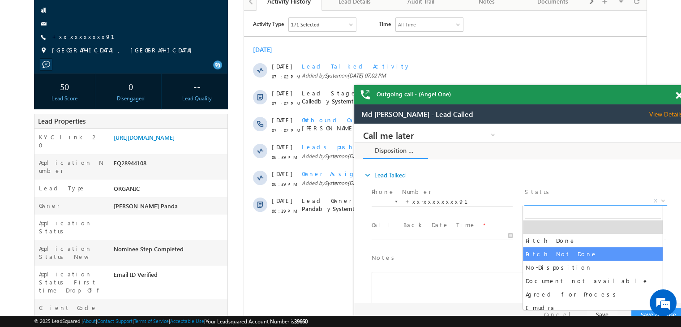
drag, startPoint x: 571, startPoint y: 251, endPoint x: 550, endPoint y: 245, distance: 22.0
select select "Pitch Not Done"
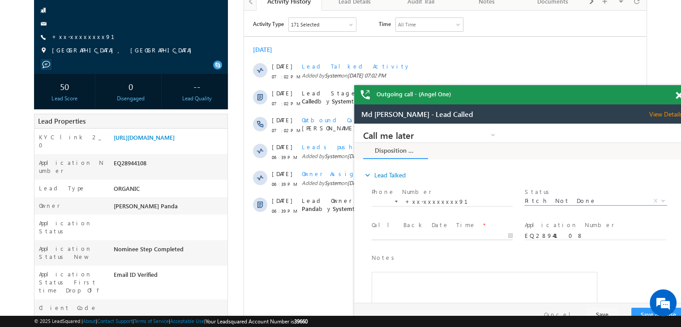
type input "09/15/25 3:40 PM"
drag, startPoint x: 490, startPoint y: 236, endPoint x: 537, endPoint y: 267, distance: 56.9
click at [490, 235] on input "09/15/25 3:40 PM" at bounding box center [442, 235] width 141 height 9
click at [641, 310] on button "Save & Close" at bounding box center [658, 315] width 54 height 14
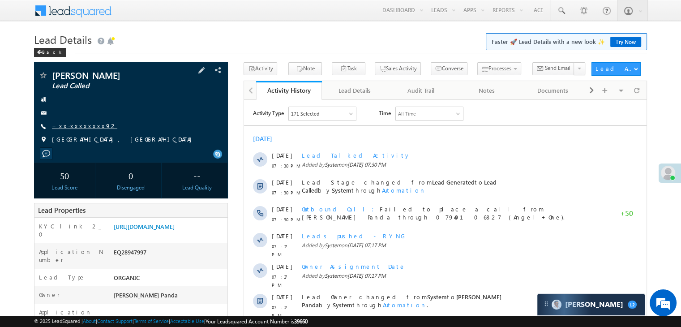
click at [74, 125] on link "+xx-xxxxxxxx92" at bounding box center [84, 126] width 65 height 8
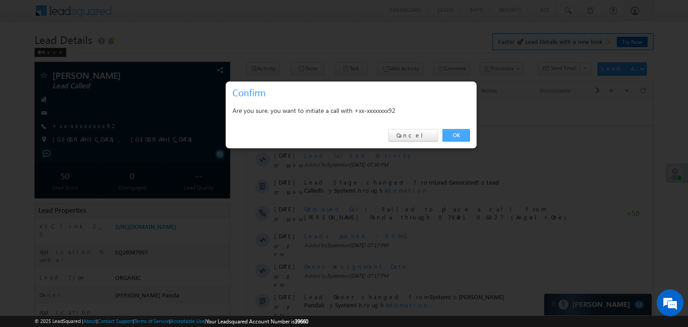
click at [456, 132] on link "OK" at bounding box center [455, 135] width 27 height 13
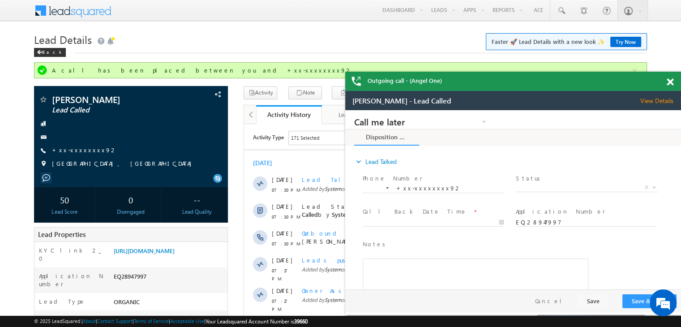
click at [671, 85] on span at bounding box center [670, 82] width 7 height 8
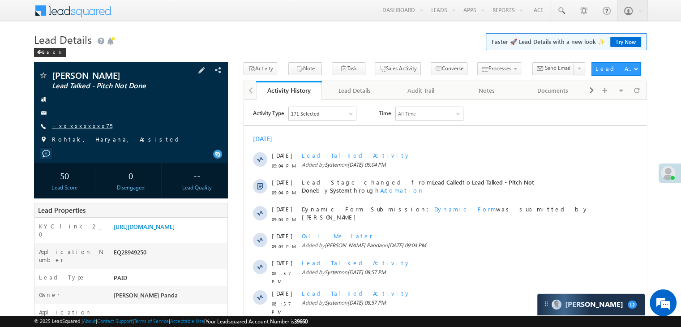
click at [75, 124] on link "+xx-xxxxxxxx75" at bounding box center [82, 126] width 60 height 8
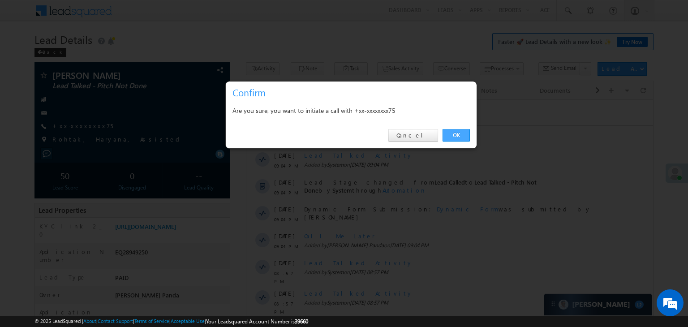
click at [452, 133] on link "OK" at bounding box center [455, 135] width 27 height 13
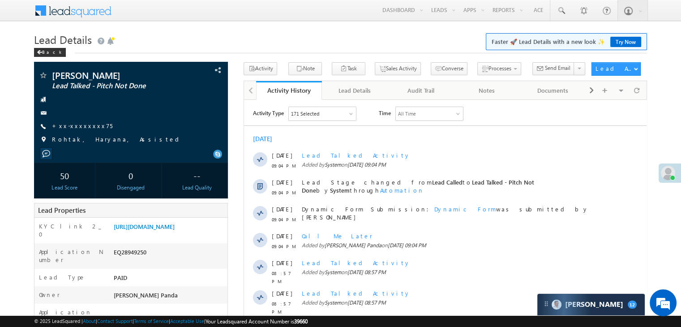
scroll to position [90, 0]
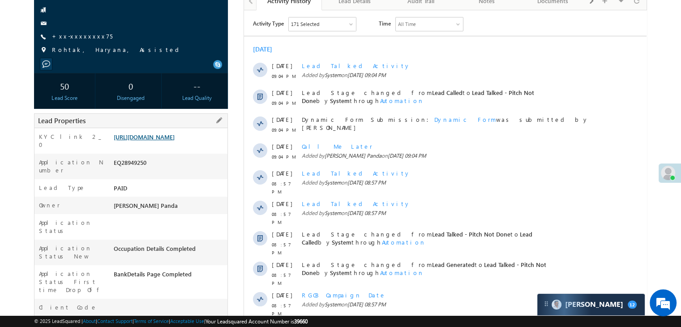
click at [172, 141] on link "[URL][DOMAIN_NAME]" at bounding box center [144, 137] width 61 height 8
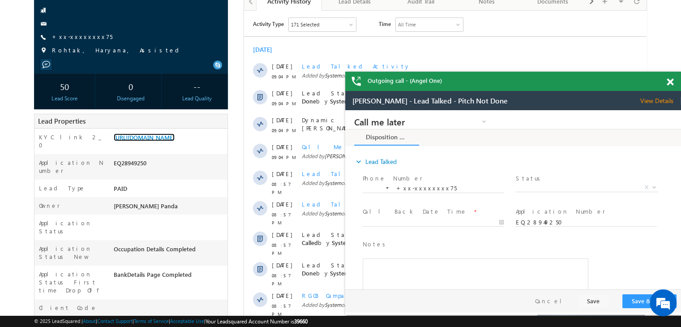
scroll to position [0, 0]
click at [80, 36] on link "+xx-xxxxxxxx75" at bounding box center [82, 37] width 60 height 8
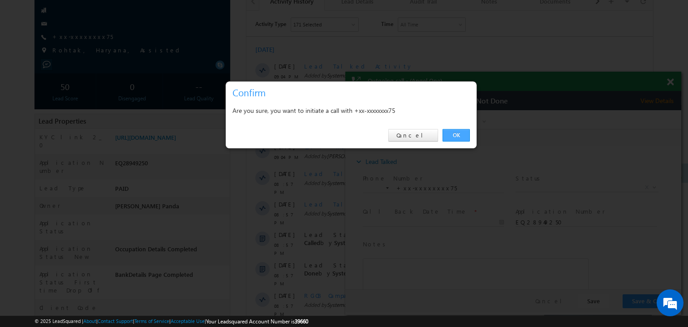
click at [453, 135] on link "OK" at bounding box center [455, 135] width 27 height 13
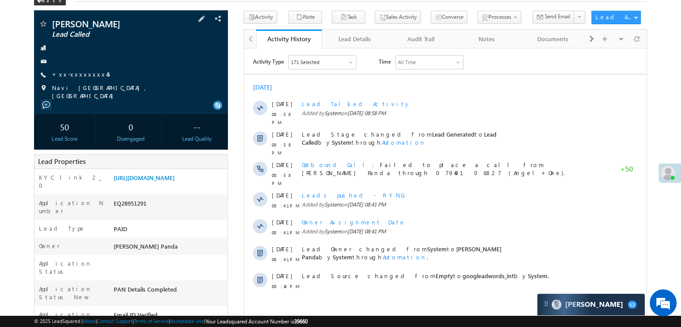
scroll to position [90, 0]
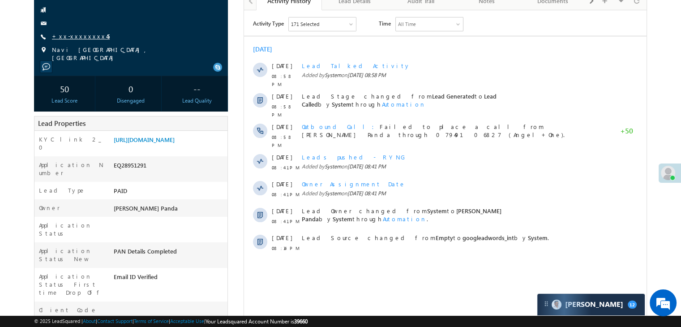
click at [75, 38] on link "+xx-xxxxxxxx45" at bounding box center [81, 36] width 58 height 8
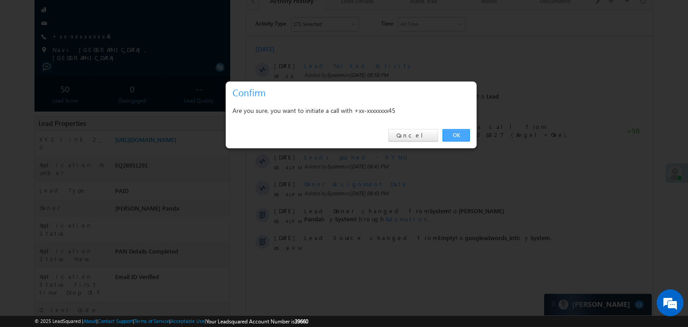
click at [453, 136] on link "OK" at bounding box center [455, 135] width 27 height 13
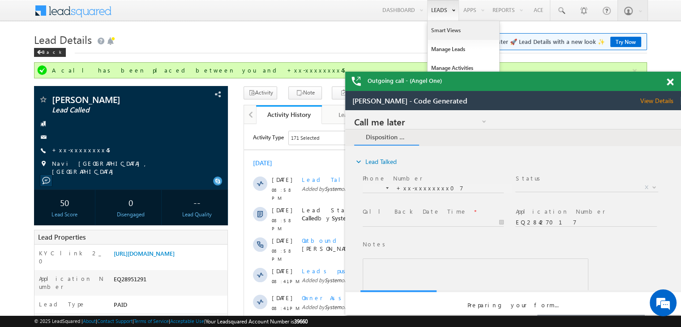
scroll to position [0, 0]
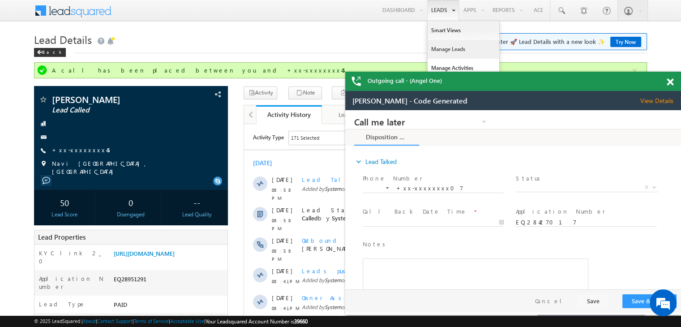
click at [440, 45] on link "Manage Leads" at bounding box center [463, 49] width 72 height 19
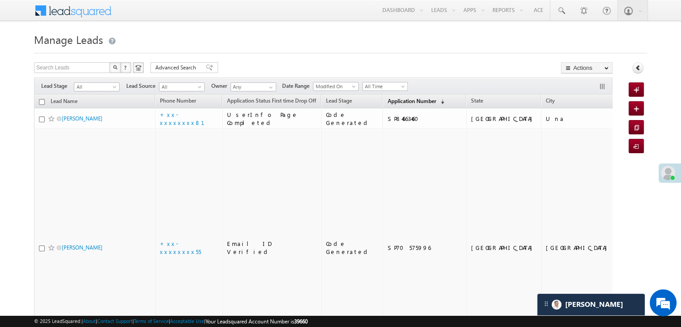
click at [402, 103] on span "Application Number" at bounding box center [411, 101] width 48 height 7
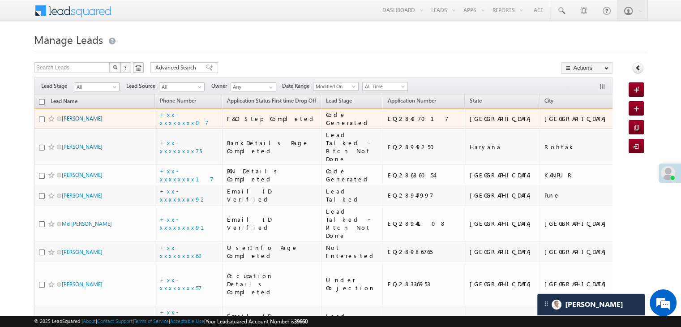
click at [85, 122] on link "Hiral Richard Vaz" at bounding box center [82, 118] width 41 height 7
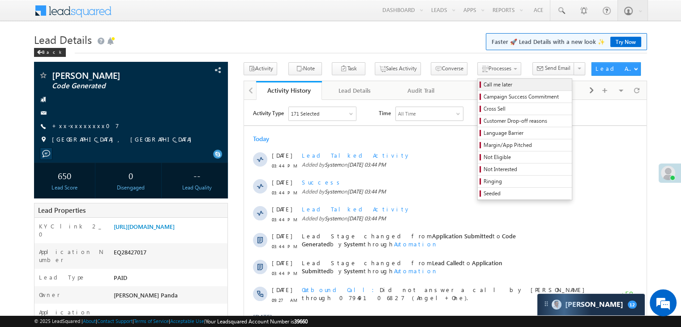
click at [483, 86] on span "Call me later" at bounding box center [525, 85] width 85 height 8
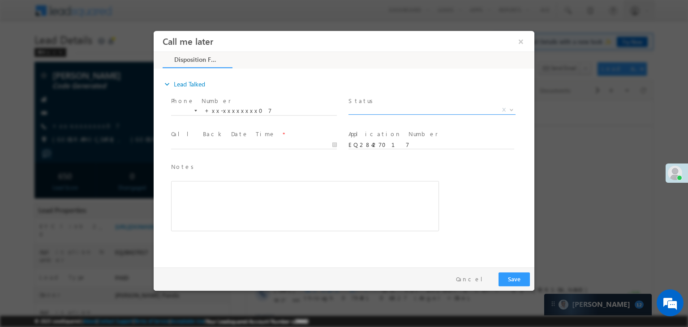
click at [433, 111] on span "X" at bounding box center [431, 110] width 167 height 9
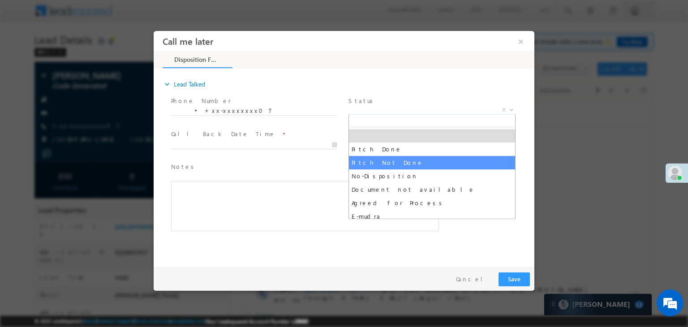
select select "Pitch Not Done"
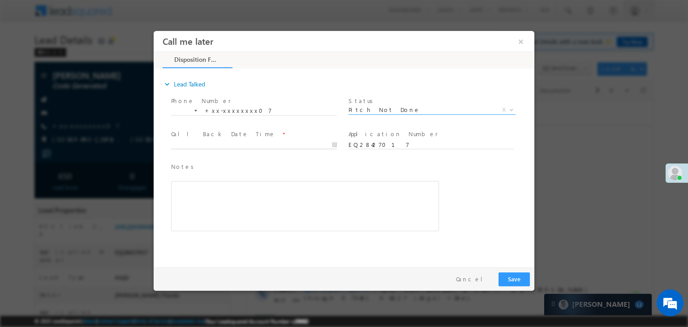
type input "09/15/25 3:45 PM"
click at [282, 141] on input "09/15/25 3:45 PM" at bounding box center [254, 145] width 166 height 9
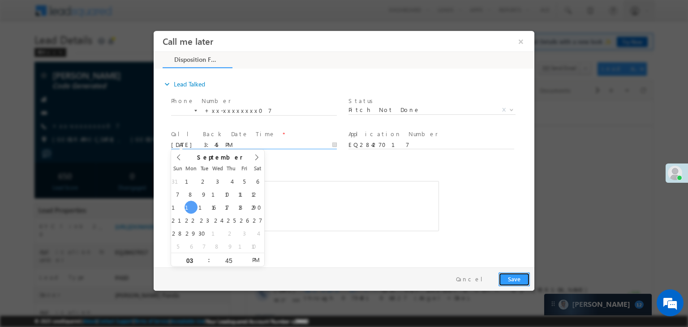
click at [513, 278] on button "Save" at bounding box center [513, 279] width 31 height 14
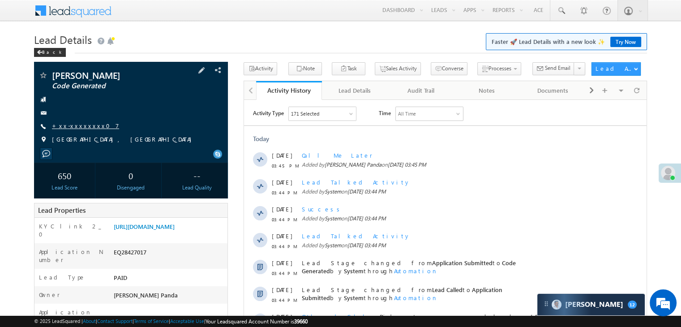
click at [76, 127] on link "+xx-xxxxxxxx07" at bounding box center [85, 126] width 67 height 8
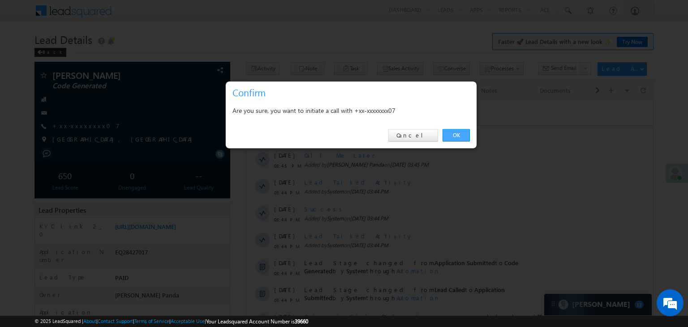
click at [453, 134] on link "OK" at bounding box center [455, 135] width 27 height 13
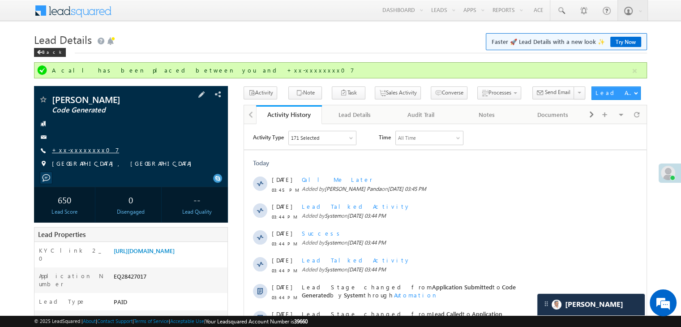
click at [76, 151] on link "+xx-xxxxxxxx07" at bounding box center [85, 150] width 67 height 8
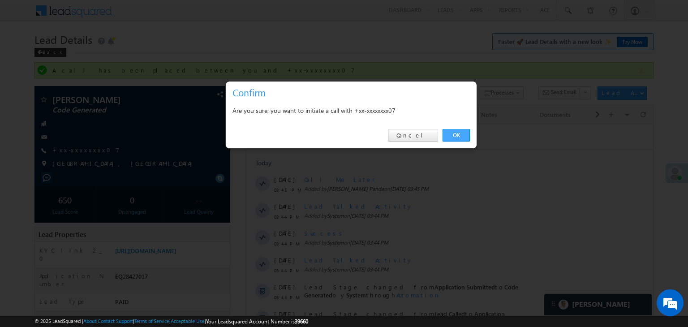
click at [455, 131] on link "OK" at bounding box center [455, 135] width 27 height 13
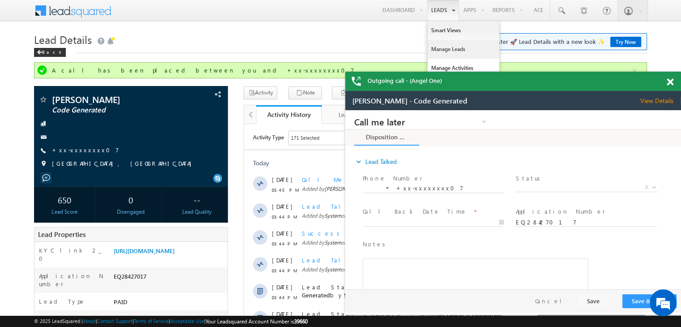
click at [446, 51] on link "Manage Leads" at bounding box center [463, 49] width 72 height 19
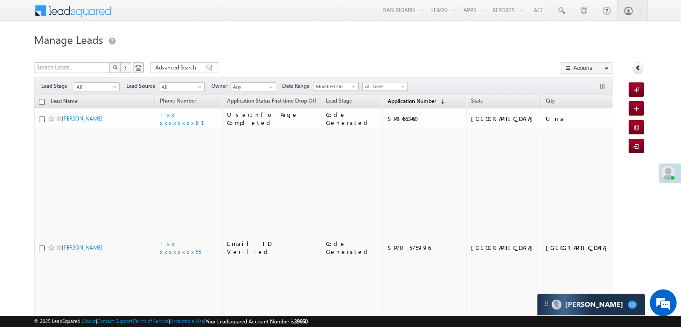
click at [387, 102] on span "Application Number" at bounding box center [411, 101] width 48 height 7
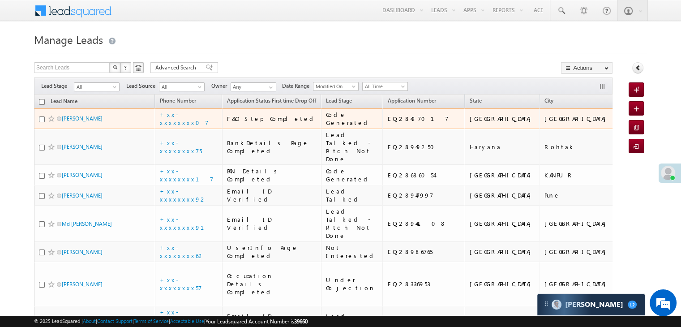
scroll to position [45, 0]
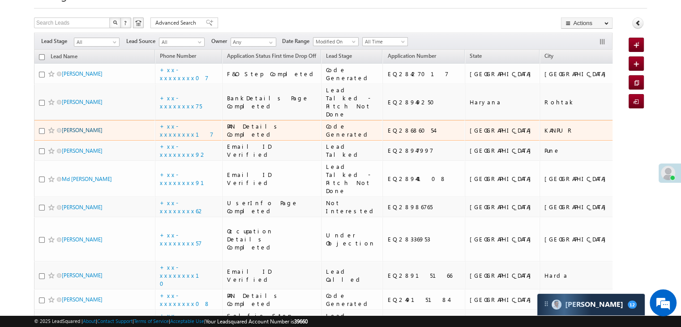
click at [73, 133] on link "Anjali Pal" at bounding box center [82, 130] width 41 height 7
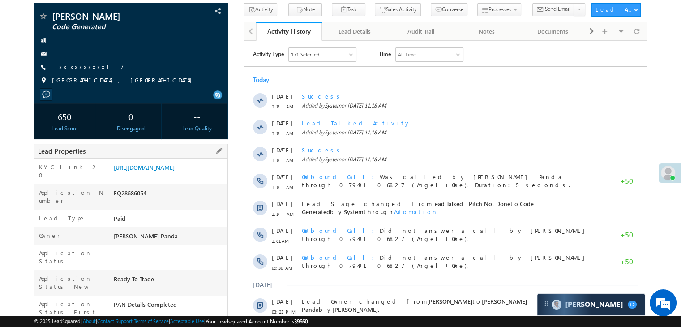
scroll to position [90, 0]
